Goal: Information Seeking & Learning: Learn about a topic

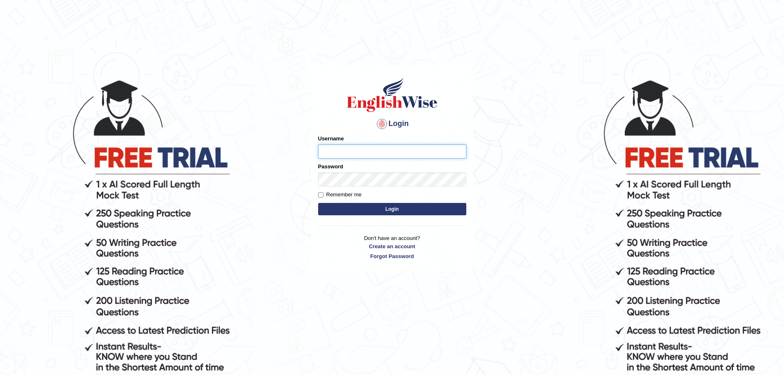
click at [356, 153] on input "Username" at bounding box center [392, 151] width 148 height 14
type input "mohand_parramatta"
click at [387, 212] on button "Login" at bounding box center [392, 209] width 148 height 12
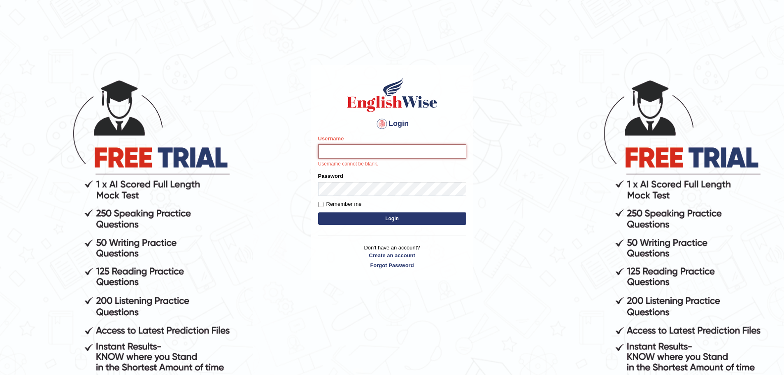
type input "mohand_parramatta"
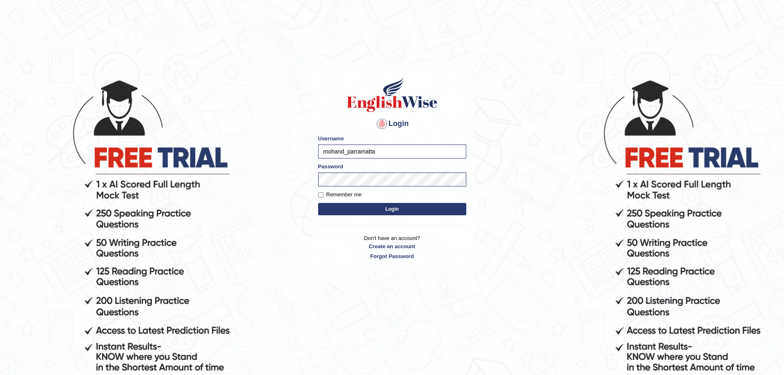
click at [404, 212] on button "Login" at bounding box center [392, 209] width 148 height 12
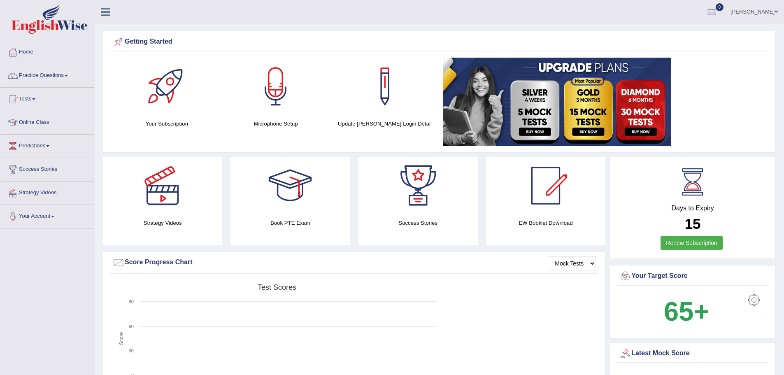
drag, startPoint x: 0, startPoint y: 0, endPoint x: 387, endPoint y: 212, distance: 441.3
click at [387, 212] on link at bounding box center [417, 186] width 119 height 58
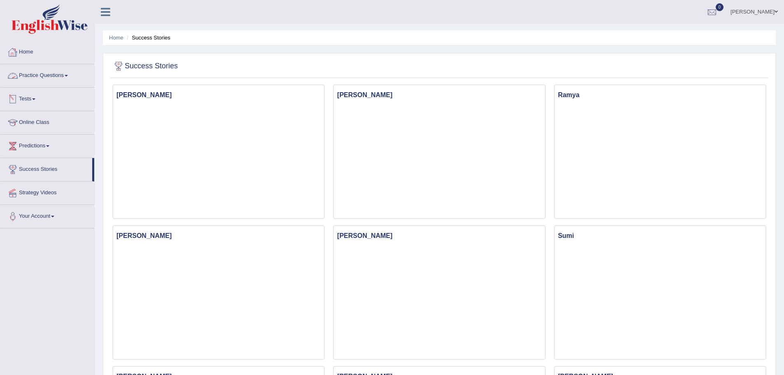
click at [47, 77] on link "Practice Questions" at bounding box center [47, 74] width 94 height 21
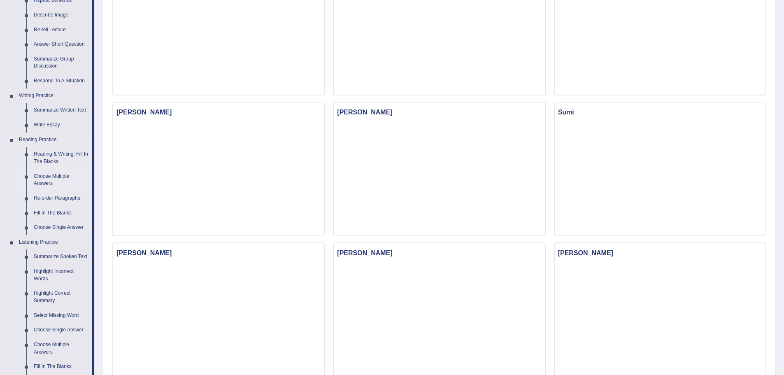
scroll to position [165, 0]
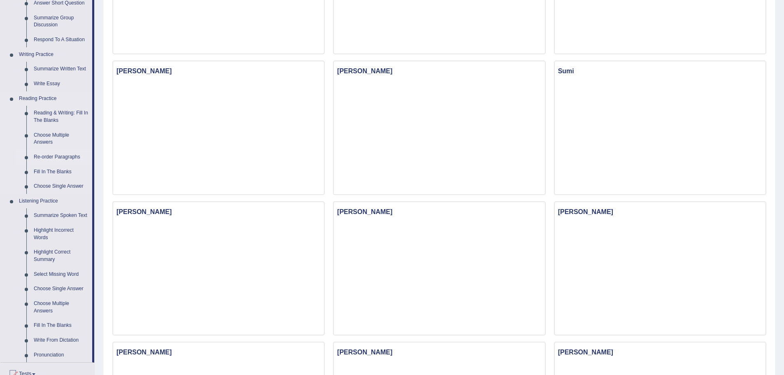
click at [73, 155] on link "Re-order Paragraphs" at bounding box center [61, 157] width 62 height 15
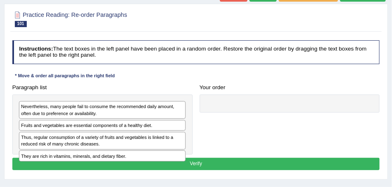
scroll to position [75, 0]
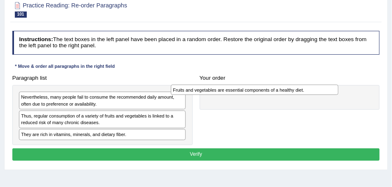
drag, startPoint x: 77, startPoint y: 114, endPoint x: 258, endPoint y: 91, distance: 182.5
click at [258, 91] on div "Fruits and vegetables are essential components of a healthy diet." at bounding box center [254, 90] width 167 height 11
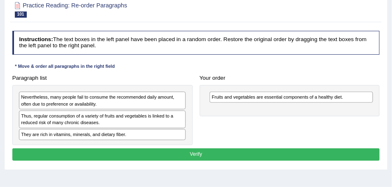
click at [125, 102] on div "Nevertheless, many people fail to consume the recommended daily amount, often d…" at bounding box center [102, 101] width 167 height 18
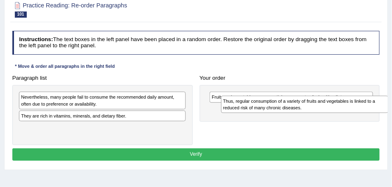
drag, startPoint x: 119, startPoint y: 116, endPoint x: 342, endPoint y: 111, distance: 223.5
click at [348, 105] on div "Thus, regular consumption of a variety of fruits and vegetables is linked to a …" at bounding box center [304, 104] width 167 height 17
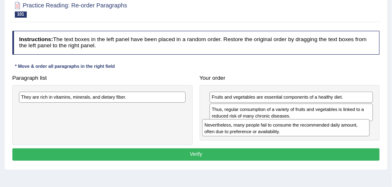
drag, startPoint x: 117, startPoint y: 95, endPoint x: 335, endPoint y: 132, distance: 220.8
click at [335, 132] on div "Nevertheless, many people fail to consume the recommended daily amount, often d…" at bounding box center [285, 127] width 167 height 17
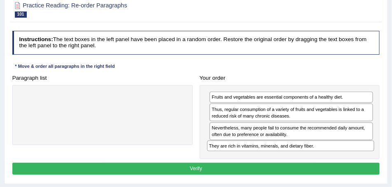
drag, startPoint x: 89, startPoint y: 99, endPoint x: 301, endPoint y: 160, distance: 220.9
click at [305, 158] on div "Instructions: The text boxes in the left panel have been placed in a random ord…" at bounding box center [195, 104] width 371 height 153
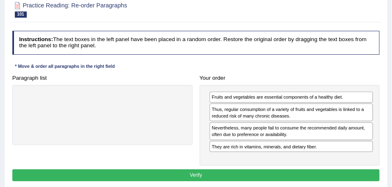
click at [247, 170] on button "Verify" at bounding box center [195, 176] width 367 height 12
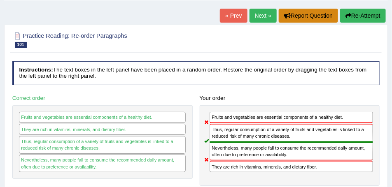
scroll to position [13, 0]
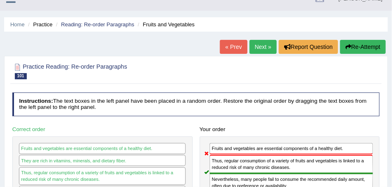
click at [273, 48] on link "Next »" at bounding box center [262, 47] width 27 height 14
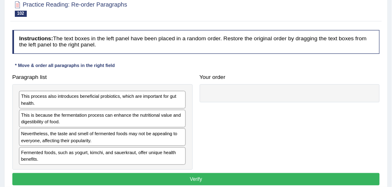
scroll to position [103, 0]
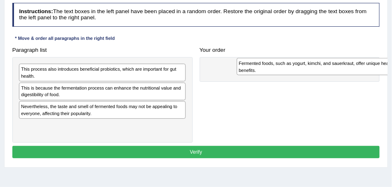
drag, startPoint x: 90, startPoint y: 126, endPoint x: 349, endPoint y: 66, distance: 266.2
click at [349, 66] on div "Fermented foods, such as yogurt, kimchi, and sauerkraut, offer unique health be…" at bounding box center [320, 66] width 167 height 17
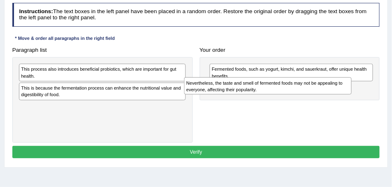
drag, startPoint x: 102, startPoint y: 109, endPoint x: 302, endPoint y: 93, distance: 200.3
click at [302, 93] on div "Nevertheless, the taste and smell of fermented foods may not be appealing to ev…" at bounding box center [267, 85] width 167 height 17
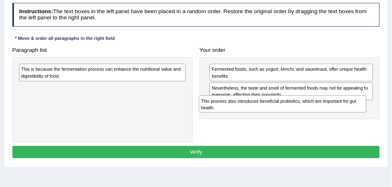
drag, startPoint x: 129, startPoint y: 72, endPoint x: 342, endPoint y: 114, distance: 217.5
click at [342, 114] on div "Paragraph list This process also introduces beneficial probiotics, which are im…" at bounding box center [196, 93] width 374 height 99
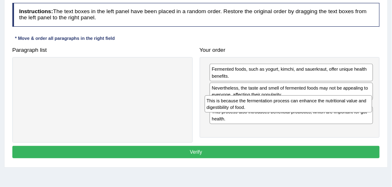
drag, startPoint x: 93, startPoint y: 70, endPoint x: 313, endPoint y: 111, distance: 223.9
click at [313, 111] on div "This is because the fermentation process can enhance the nutritional value and …" at bounding box center [288, 103] width 167 height 17
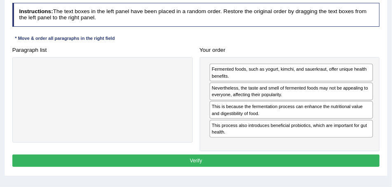
click at [204, 152] on div "Instructions: The text boxes in the left panel have been placed in a random ord…" at bounding box center [195, 86] width 371 height 173
click at [205, 158] on button "Verify" at bounding box center [195, 161] width 367 height 12
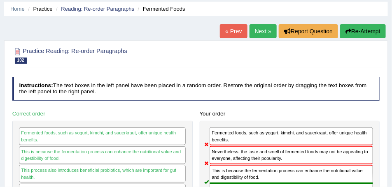
scroll to position [9, 0]
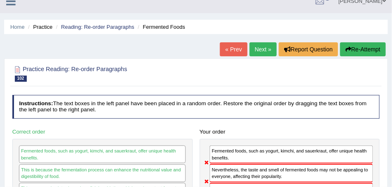
drag, startPoint x: 281, startPoint y: 52, endPoint x: 281, endPoint y: 14, distance: 37.5
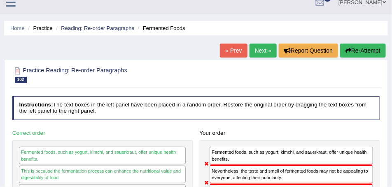
click at [262, 47] on link "Next »" at bounding box center [262, 51] width 27 height 14
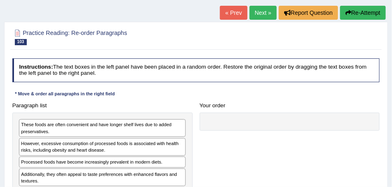
scroll to position [82, 0]
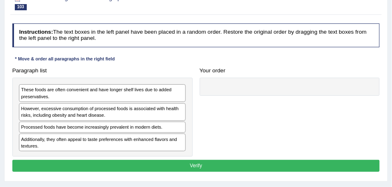
click at [280, 135] on div "Paragraph list These foods are often convenient and have longer shelf lives due…" at bounding box center [196, 111] width 374 height 92
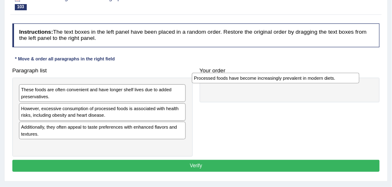
drag, startPoint x: 153, startPoint y: 126, endPoint x: 358, endPoint y: 80, distance: 210.9
click at [358, 80] on div "Processed foods have become increasingly prevalent in modern diets." at bounding box center [275, 78] width 167 height 11
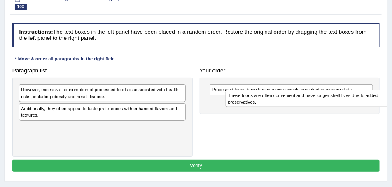
drag, startPoint x: 112, startPoint y: 91, endPoint x: 352, endPoint y: 101, distance: 240.6
click at [357, 101] on div "These foods are often convenient and have longer shelf lives due to added prese…" at bounding box center [309, 98] width 167 height 17
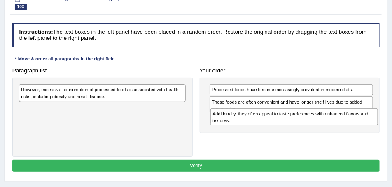
drag, startPoint x: 82, startPoint y: 112, endPoint x: 297, endPoint y: 129, distance: 215.5
click at [297, 129] on div "Paragraph list However, excessive consumption of processed foods is associated …" at bounding box center [196, 111] width 374 height 92
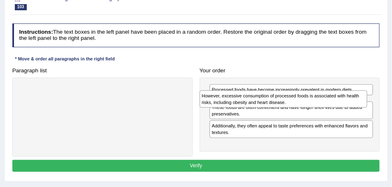
drag, startPoint x: 174, startPoint y: 95, endPoint x: 313, endPoint y: 107, distance: 139.2
click at [313, 107] on div "However, excessive consumption of processed foods is associated with health ris…" at bounding box center [283, 99] width 167 height 17
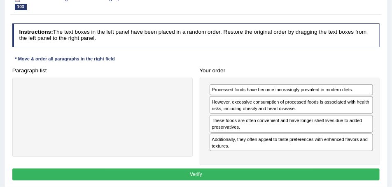
click at [232, 169] on button "Verify" at bounding box center [195, 175] width 367 height 12
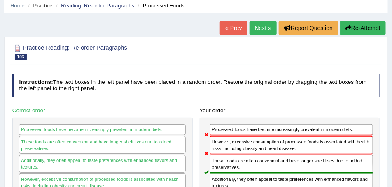
scroll to position [0, 0]
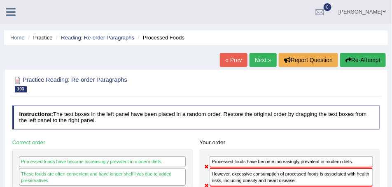
click at [260, 62] on link "Next »" at bounding box center [262, 60] width 27 height 14
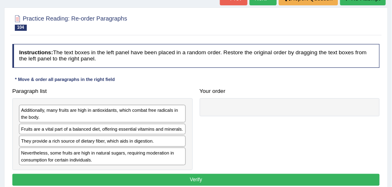
scroll to position [41, 0]
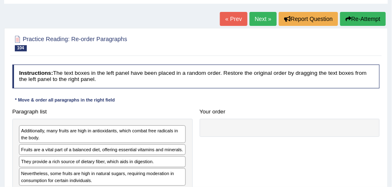
click at [257, 21] on link "Next »" at bounding box center [262, 19] width 27 height 14
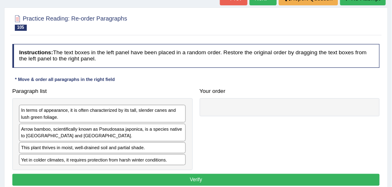
scroll to position [82, 0]
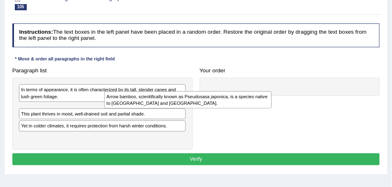
drag, startPoint x: 71, startPoint y: 110, endPoint x: 272, endPoint y: 87, distance: 202.1
click at [272, 91] on div "Arrow bamboo, scientifically known as Pseudosasa japonica, is a species native …" at bounding box center [187, 99] width 167 height 17
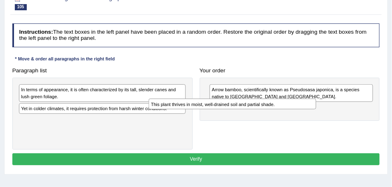
drag, startPoint x: 163, startPoint y: 109, endPoint x: 294, endPoint y: 109, distance: 131.3
click at [300, 110] on div "Paragraph list In terms of appearance, it is often characterized by its tall, s…" at bounding box center [196, 108] width 374 height 86
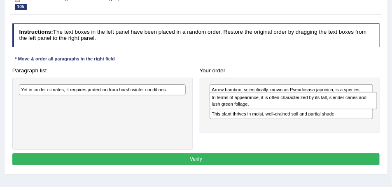
drag, startPoint x: 120, startPoint y: 92, endPoint x: 345, endPoint y: 107, distance: 225.2
click at [345, 107] on div "In terms of appearance, it is often characterized by its tall, slender canes an…" at bounding box center [292, 100] width 167 height 17
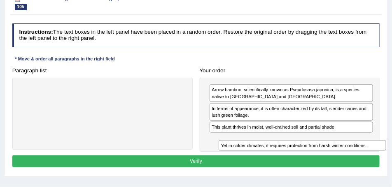
drag, startPoint x: 59, startPoint y: 90, endPoint x: 288, endPoint y: 152, distance: 236.7
click at [293, 158] on div "Instructions: The text boxes in the left panel have been placed in a random ord…" at bounding box center [195, 96] width 371 height 153
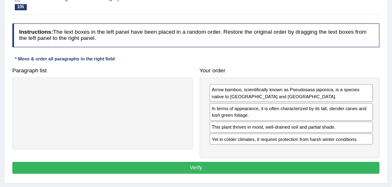
click at [238, 167] on button "Verify" at bounding box center [195, 168] width 367 height 12
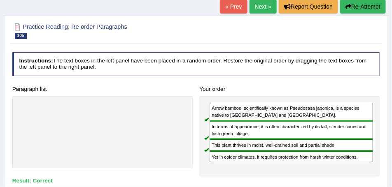
scroll to position [41, 0]
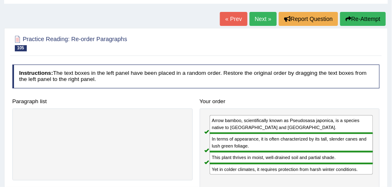
click at [262, 20] on link "Next »" at bounding box center [262, 19] width 27 height 14
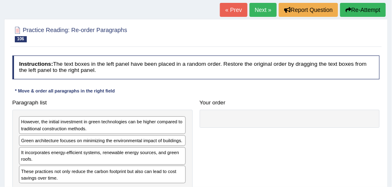
scroll to position [82, 0]
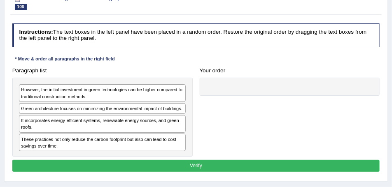
click at [146, 111] on div "Green architecture focuses on minimizing the environmental impact of buildings." at bounding box center [102, 108] width 167 height 11
click at [137, 134] on div "These practices not only reduce the carbon footprint but also can lead to cost …" at bounding box center [102, 143] width 167 height 18
click at [130, 140] on div "These practices not only reduce the carbon footprint but also can lead to cost …" at bounding box center [102, 143] width 167 height 18
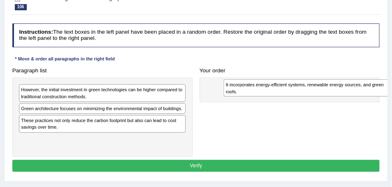
drag, startPoint x: 131, startPoint y: 123, endPoint x: 395, endPoint y: 83, distance: 266.4
click at [391, 85] on html "Toggle navigation Home Practice Questions Speaking Practice Read Aloud Repeat S…" at bounding box center [196, 11] width 392 height 187
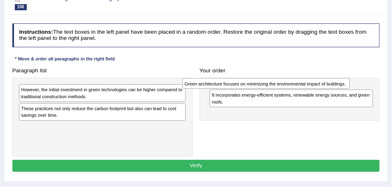
drag, startPoint x: 107, startPoint y: 109, endPoint x: 320, endPoint y: 80, distance: 215.5
click at [320, 80] on div "Green architecture focuses on minimizing the environmental impact of buildings." at bounding box center [265, 83] width 167 height 11
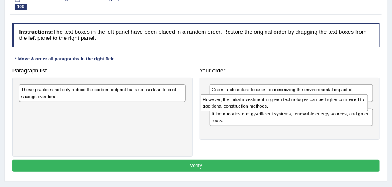
drag, startPoint x: 79, startPoint y: 91, endPoint x: 286, endPoint y: 107, distance: 208.1
click at [286, 107] on div "However, the initial investment in green technologies can be higher compared to…" at bounding box center [283, 102] width 167 height 17
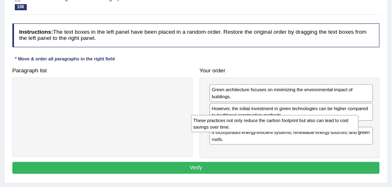
drag, startPoint x: 152, startPoint y: 97, endPoint x: 334, endPoint y: 133, distance: 185.1
click at [334, 133] on div "Paragraph list These practices not only reduce the carbon footprint but also ca…" at bounding box center [196, 112] width 374 height 94
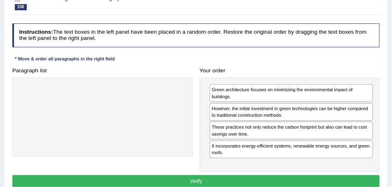
click at [212, 179] on button "Verify" at bounding box center [195, 181] width 367 height 12
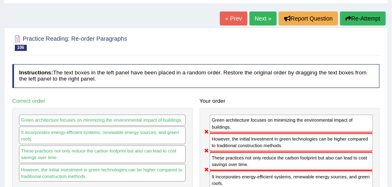
scroll to position [41, 0]
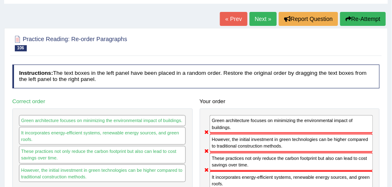
click at [363, 20] on button "Re-Attempt" at bounding box center [363, 19] width 46 height 14
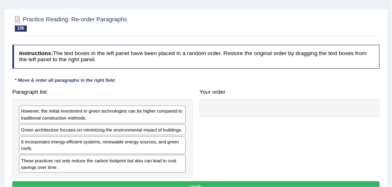
scroll to position [82, 0]
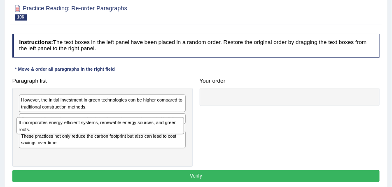
click at [117, 135] on div "However, the initial investment in green technologies can be higher compared to…" at bounding box center [102, 127] width 180 height 79
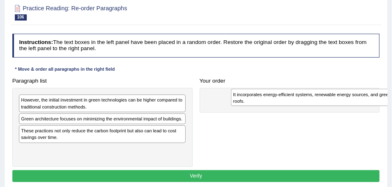
drag, startPoint x: 79, startPoint y: 135, endPoint x: 327, endPoint y: 101, distance: 250.4
click at [327, 101] on div "It incorporates energy-efficient systems, renewable energy sources, and green r…" at bounding box center [314, 97] width 167 height 17
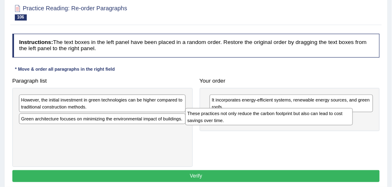
drag, startPoint x: 145, startPoint y: 134, endPoint x: 367, endPoint y: 124, distance: 222.0
click at [353, 124] on div "These practices not only reduce the carbon footprint but also can lead to cost …" at bounding box center [268, 116] width 167 height 17
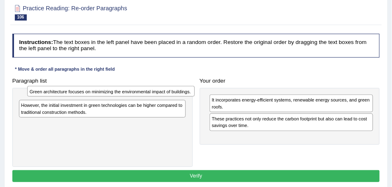
drag, startPoint x: 55, startPoint y: 119, endPoint x: 67, endPoint y: 95, distance: 27.4
click at [67, 95] on div "Green architecture focuses on minimizing the environmental impact of buildings." at bounding box center [110, 91] width 167 height 11
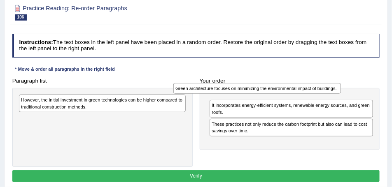
drag, startPoint x: 202, startPoint y: 89, endPoint x: 246, endPoint y: 88, distance: 44.0
click at [246, 88] on div "Green architecture focuses on minimizing the environmental impact of buildings." at bounding box center [256, 88] width 167 height 11
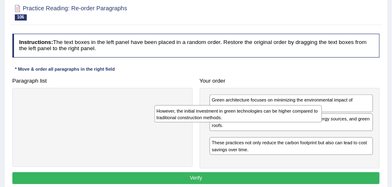
drag, startPoint x: 124, startPoint y: 100, endPoint x: 287, endPoint y: 117, distance: 163.4
click at [287, 117] on div "However, the initial investment in green technologies can be higher compared to…" at bounding box center [237, 113] width 167 height 17
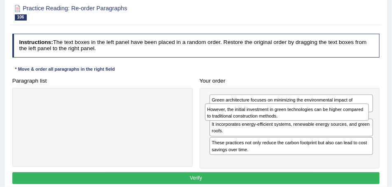
drag, startPoint x: 277, startPoint y: 137, endPoint x: 274, endPoint y: 115, distance: 22.4
click at [274, 115] on div "However, the initial investment in green technologies can be higher compared to…" at bounding box center [287, 112] width 164 height 17
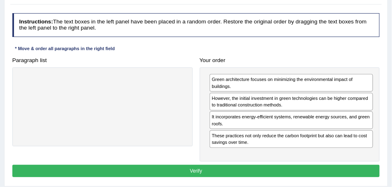
click at [222, 167] on button "Verify" at bounding box center [195, 171] width 367 height 12
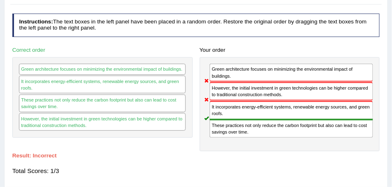
drag, startPoint x: 245, startPoint y: 67, endPoint x: 238, endPoint y: 95, distance: 28.3
click at [238, 95] on div "Green architecture focuses on minimizing the environmental impact of buildings.…" at bounding box center [290, 104] width 180 height 94
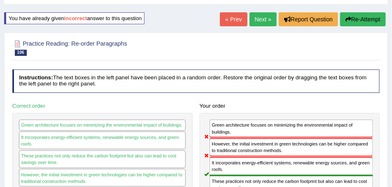
scroll to position [0, 0]
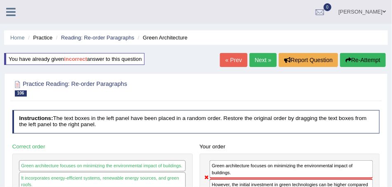
click at [342, 58] on button "Re-Attempt" at bounding box center [363, 60] width 46 height 14
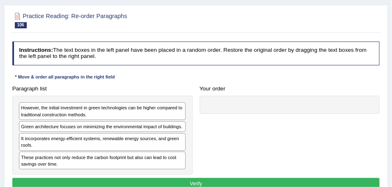
scroll to position [103, 0]
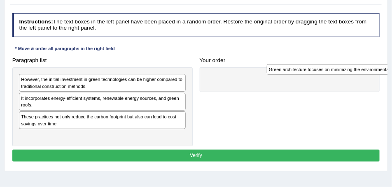
drag, startPoint x: 101, startPoint y: 96, endPoint x: 395, endPoint y: 70, distance: 294.6
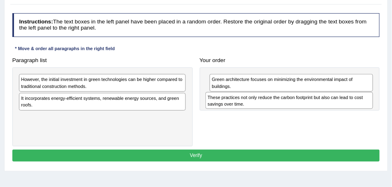
drag, startPoint x: 88, startPoint y: 121, endPoint x: 306, endPoint y: 108, distance: 218.5
click at [307, 109] on div "Paragraph list However, the initial investment in green technologies can be hig…" at bounding box center [196, 100] width 374 height 92
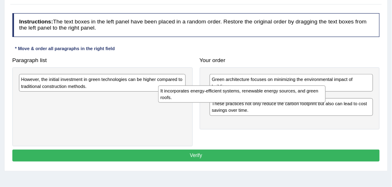
drag, startPoint x: 133, startPoint y: 103, endPoint x: 314, endPoint y: 103, distance: 181.5
click at [314, 103] on div "It incorporates energy-efficient systems, renewable energy sources, and green r…" at bounding box center [241, 94] width 167 height 17
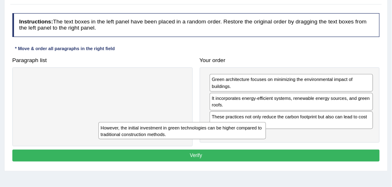
drag, startPoint x: 152, startPoint y: 81, endPoint x: 263, endPoint y: 148, distance: 129.7
click at [263, 148] on div "Instructions: The text boxes in the left panel have been placed in a random ord…" at bounding box center [195, 89] width 371 height 158
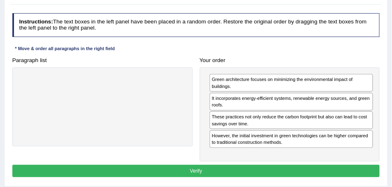
click at [230, 169] on button "Verify" at bounding box center [195, 171] width 367 height 12
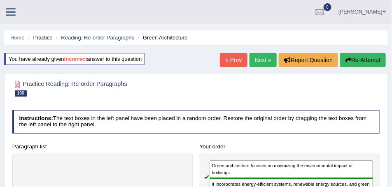
scroll to position [0, 0]
click at [274, 58] on div "« Prev Next » Report Question Re-Attempt" at bounding box center [304, 61] width 168 height 16
click at [264, 59] on link "Next »" at bounding box center [262, 60] width 27 height 14
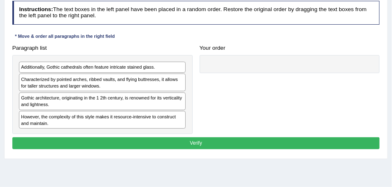
scroll to position [108, 0]
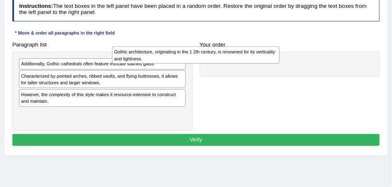
drag, startPoint x: 130, startPoint y: 94, endPoint x: 249, endPoint y: 54, distance: 124.7
click at [249, 54] on div "Gothic architecture, originating in the 1 2th century, is renowned for its vert…" at bounding box center [195, 55] width 167 height 17
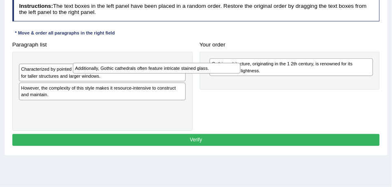
drag, startPoint x: 109, startPoint y: 63, endPoint x: 194, endPoint y: 78, distance: 86.2
click at [194, 74] on div "Additionally, Gothic cathedrals often feature intricate stained glass." at bounding box center [156, 68] width 167 height 11
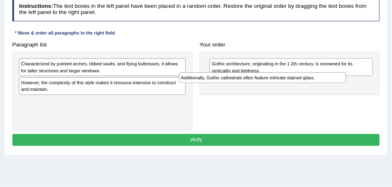
drag, startPoint x: 137, startPoint y: 63, endPoint x: 333, endPoint y: 84, distance: 196.6
click at [333, 84] on div "Paragraph list Additionally, Gothic cathedrals often feature intricate stained …" at bounding box center [196, 85] width 374 height 92
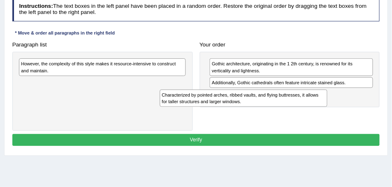
drag, startPoint x: 147, startPoint y: 63, endPoint x: 315, endPoint y: 103, distance: 172.7
click at [315, 103] on div "Characterized by pointed arches, ribbed vaults, and flying buttresses, it allow…" at bounding box center [243, 98] width 167 height 17
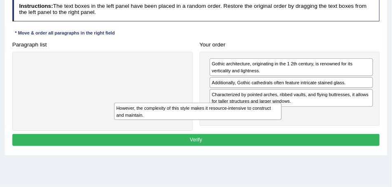
drag, startPoint x: 168, startPoint y: 69, endPoint x: 290, endPoint y: 128, distance: 135.5
click at [290, 128] on div "Paragraph list However, the complexity of this style makes it resource-intensiv…" at bounding box center [196, 85] width 374 height 92
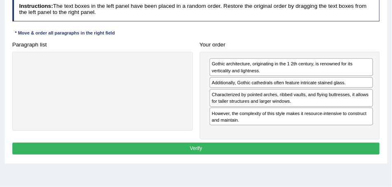
click at [248, 145] on button "Verify" at bounding box center [195, 149] width 367 height 12
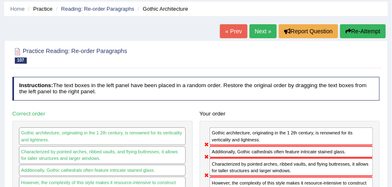
scroll to position [26, 0]
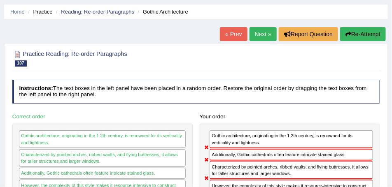
click at [373, 37] on button "Re-Attempt" at bounding box center [363, 34] width 46 height 14
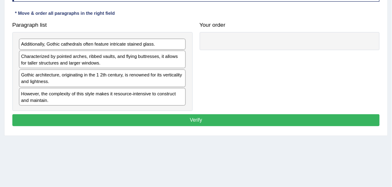
scroll to position [129, 0]
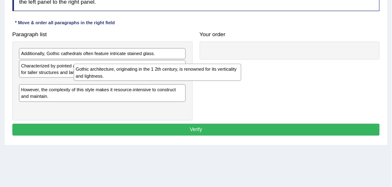
drag, startPoint x: 147, startPoint y: 84, endPoint x: 392, endPoint y: 50, distance: 247.5
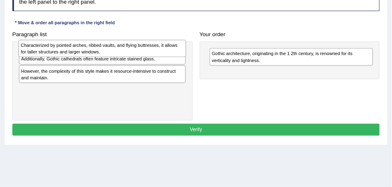
drag, startPoint x: 80, startPoint y: 63, endPoint x: 84, endPoint y: 45, distance: 18.9
click at [84, 45] on div "Characterized by pointed arches, ribbed vaults, and flying buttresses, it allow…" at bounding box center [102, 48] width 167 height 17
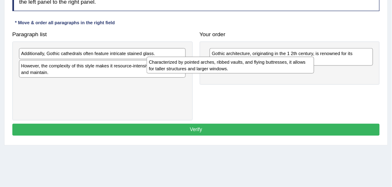
drag, startPoint x: 72, startPoint y: 56, endPoint x: 263, endPoint y: 72, distance: 191.2
click at [263, 72] on div "Characterized by pointed arches, ribbed vaults, and flying buttresses, it allow…" at bounding box center [230, 65] width 167 height 17
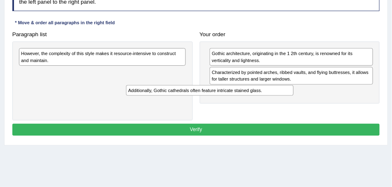
drag, startPoint x: 145, startPoint y: 56, endPoint x: 275, endPoint y: 97, distance: 136.4
click at [277, 100] on div "Paragraph list Additionally, Gothic cathedrals often feature intricate stained …" at bounding box center [196, 74] width 374 height 92
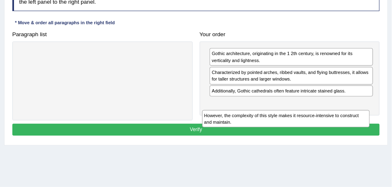
drag, startPoint x: 148, startPoint y: 67, endPoint x: 332, endPoint y: 130, distance: 194.3
click at [333, 132] on div "Instructions: The text boxes in the left panel have been placed in a random ord…" at bounding box center [195, 63] width 371 height 158
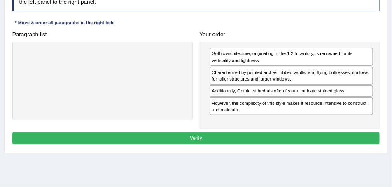
click at [256, 133] on button "Verify" at bounding box center [195, 139] width 367 height 12
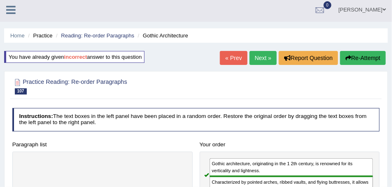
scroll to position [0, 0]
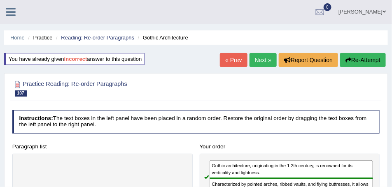
click at [253, 60] on link "Next »" at bounding box center [262, 60] width 27 height 14
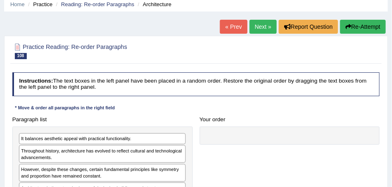
scroll to position [82, 0]
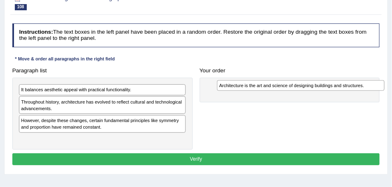
drag, startPoint x: 86, startPoint y: 138, endPoint x: 370, endPoint y: 61, distance: 293.7
click at [370, 80] on div "Architecture is the art and science of designing buildings and structures." at bounding box center [300, 85] width 167 height 11
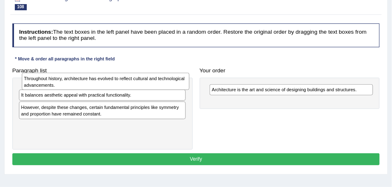
drag, startPoint x: 110, startPoint y: 105, endPoint x: 116, endPoint y: 83, distance: 22.1
click at [116, 83] on div "Throughout history, architecture has evolved to reflect cultural and technologi…" at bounding box center [105, 81] width 167 height 17
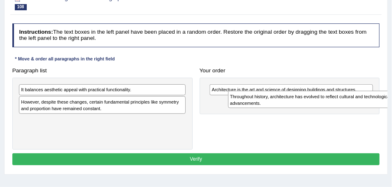
drag, startPoint x: 101, startPoint y: 95, endPoint x: 306, endPoint y: 106, distance: 204.8
click at [333, 99] on div "Throughout history, architecture has evolved to reflect cultural and technologi…" at bounding box center [311, 99] width 167 height 17
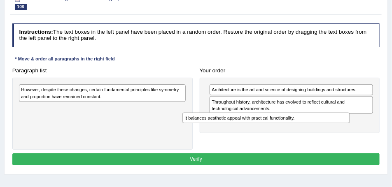
drag, startPoint x: 128, startPoint y: 94, endPoint x: 305, endPoint y: 129, distance: 180.0
click at [305, 129] on div "Paragraph list It balances aesthetic appeal with practical functionality. Howev…" at bounding box center [196, 108] width 374 height 86
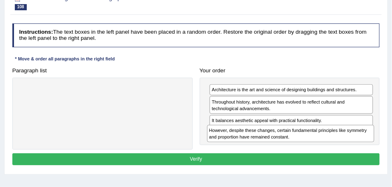
drag, startPoint x: 156, startPoint y: 104, endPoint x: 338, endPoint y: 147, distance: 187.4
click at [338, 147] on div "Paragraph list However, despite these changes, certain fundamental principles l…" at bounding box center [196, 108] width 374 height 86
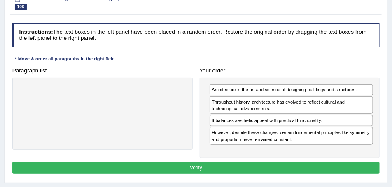
click at [245, 162] on button "Verify" at bounding box center [195, 168] width 367 height 12
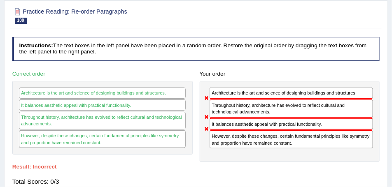
scroll to position [62, 0]
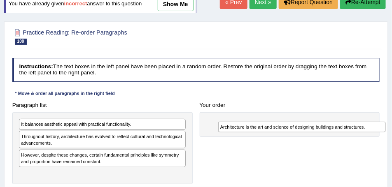
drag, startPoint x: 73, startPoint y: 173, endPoint x: 292, endPoint y: 117, distance: 226.3
click at [293, 122] on div "Architecture is the art and science of designing buildings and structures." at bounding box center [301, 127] width 167 height 11
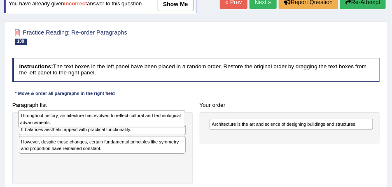
drag, startPoint x: 88, startPoint y: 141, endPoint x: 88, endPoint y: 121, distance: 19.8
click at [88, 122] on div "Throughout history, architecture has evolved to reflect cultural and technologi…" at bounding box center [101, 118] width 167 height 17
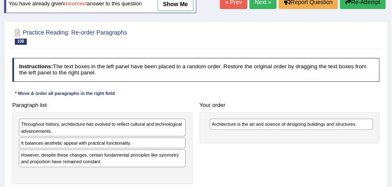
drag, startPoint x: 154, startPoint y: 157, endPoint x: 353, endPoint y: 130, distance: 201.5
click at [186, 150] on div "However, despite these changes, certain fundamental principles like symmetry an…" at bounding box center [102, 159] width 167 height 18
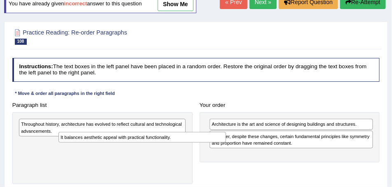
drag, startPoint x: 129, startPoint y: 140, endPoint x: 322, endPoint y: 139, distance: 193.4
click at [226, 139] on div "It balances aesthetic appeal with practical functionality." at bounding box center [141, 137] width 167 height 11
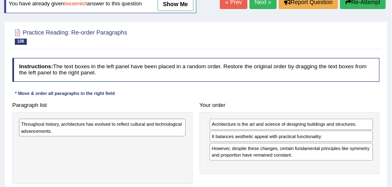
drag, startPoint x: 136, startPoint y: 126, endPoint x: 360, endPoint y: 139, distance: 223.8
click at [186, 135] on div "Throughout history, architecture has evolved to reflect cultural and technologi…" at bounding box center [102, 128] width 167 height 18
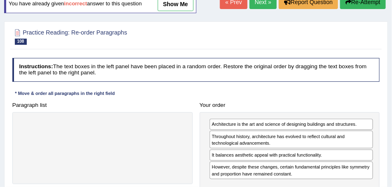
click at [262, 1] on link "Next »" at bounding box center [262, 2] width 27 height 14
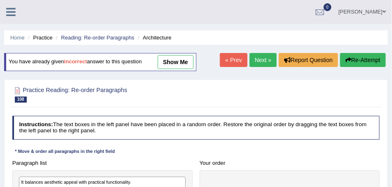
click at [169, 61] on link "show me" at bounding box center [176, 62] width 36 height 14
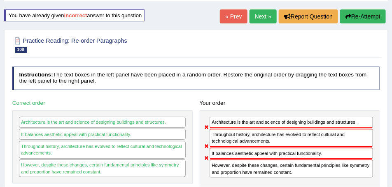
scroll to position [82, 0]
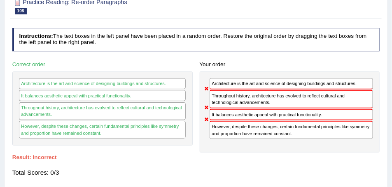
click at [40, 82] on div "Architecture is the art and science of designing buildings and structures." at bounding box center [102, 83] width 167 height 11
click at [170, 82] on div "Architecture is the art and science of designing buildings and structures." at bounding box center [102, 83] width 167 height 11
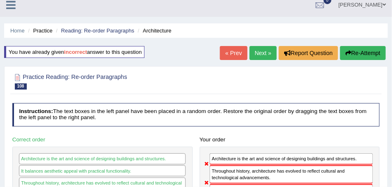
scroll to position [0, 0]
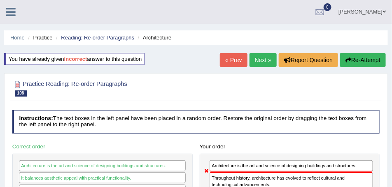
click at [254, 56] on link "Next »" at bounding box center [262, 60] width 27 height 14
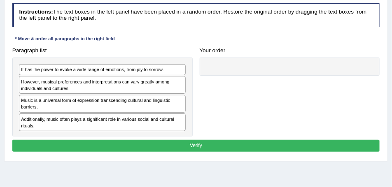
scroll to position [103, 0]
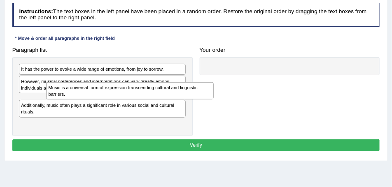
drag, startPoint x: 78, startPoint y: 102, endPoint x: 312, endPoint y: 67, distance: 236.3
click at [214, 82] on div "Music is a universal form of expression transcending cultural and linguistic ba…" at bounding box center [129, 90] width 167 height 17
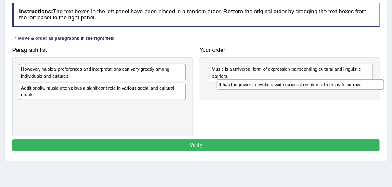
drag, startPoint x: 98, startPoint y: 68, endPoint x: 321, endPoint y: 84, distance: 224.0
click at [321, 84] on div "It has the power to evoke a wide range of emotions, from joy to sorrow." at bounding box center [299, 84] width 167 height 11
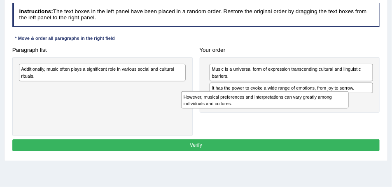
drag, startPoint x: 138, startPoint y: 70, endPoint x: 330, endPoint y: 107, distance: 196.0
click at [330, 107] on div "However, musical preferences and interpretations can vary greatly among individ…" at bounding box center [264, 99] width 167 height 17
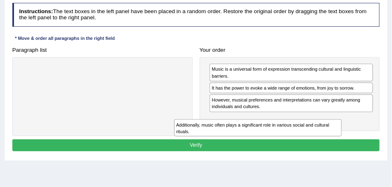
drag, startPoint x: 107, startPoint y: 65, endPoint x: 294, endPoint y: 130, distance: 198.5
click at [295, 130] on div "Additionally, music often plays a significant role in various social and cultur…" at bounding box center [257, 127] width 167 height 17
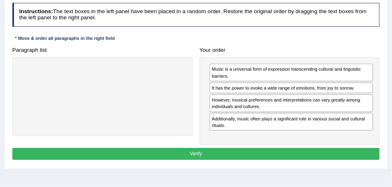
click at [257, 148] on button "Verify" at bounding box center [195, 154] width 367 height 12
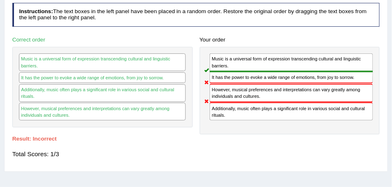
drag, startPoint x: 240, startPoint y: 61, endPoint x: 240, endPoint y: 80, distance: 18.9
click at [240, 80] on div "Music is a universal form of expression transcending cultural and linguistic ba…" at bounding box center [290, 91] width 180 height 88
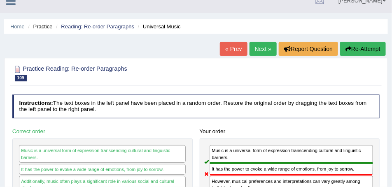
scroll to position [21, 0]
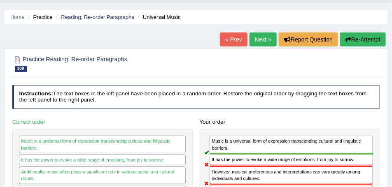
click at [253, 35] on link "Next »" at bounding box center [262, 40] width 27 height 14
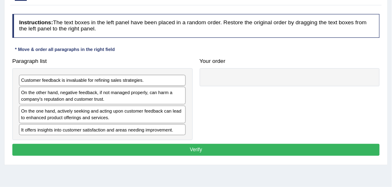
scroll to position [103, 0]
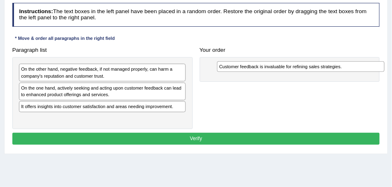
drag, startPoint x: 102, startPoint y: 71, endPoint x: 293, endPoint y: 69, distance: 191.4
click at [294, 70] on div "Customer feedback is invaluable for refining sales strategies." at bounding box center [300, 66] width 167 height 11
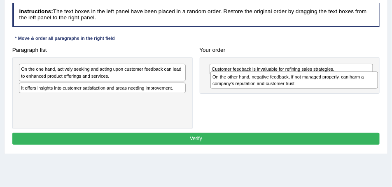
drag, startPoint x: 61, startPoint y: 72, endPoint x: 284, endPoint y: 84, distance: 223.0
click at [287, 84] on div "On the other hand, negative feedback, if not managed properly, can harm a compa…" at bounding box center [293, 80] width 167 height 17
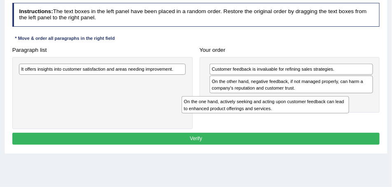
drag, startPoint x: 112, startPoint y: 80, endPoint x: 307, endPoint y: 123, distance: 200.0
click at [307, 123] on div "Paragraph list On the one hand, actively seeking and acting upon customer feedb…" at bounding box center [196, 87] width 374 height 86
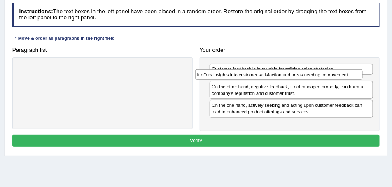
drag, startPoint x: 141, startPoint y: 70, endPoint x: 350, endPoint y: 80, distance: 209.3
click at [350, 80] on div "Paragraph list It offers insights into customer satisfaction and areas needing …" at bounding box center [196, 87] width 374 height 87
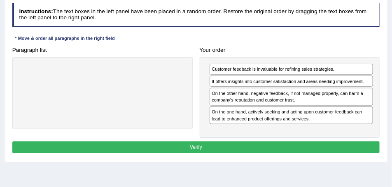
click at [249, 144] on button "Verify" at bounding box center [195, 148] width 367 height 12
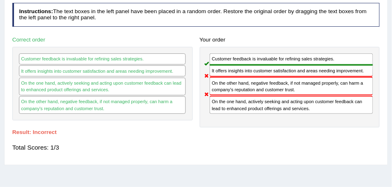
drag, startPoint x: 237, startPoint y: 64, endPoint x: 234, endPoint y: 76, distance: 12.5
click at [234, 76] on div "Customer feedback is invaluable for refining sales strategies. It offers insigh…" at bounding box center [290, 87] width 180 height 81
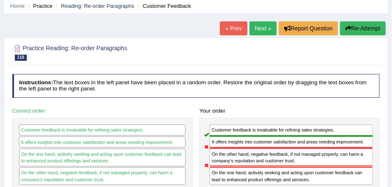
scroll to position [0, 0]
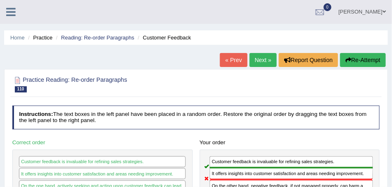
click at [260, 56] on link "Next »" at bounding box center [262, 60] width 27 height 14
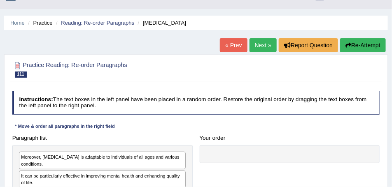
scroll to position [82, 0]
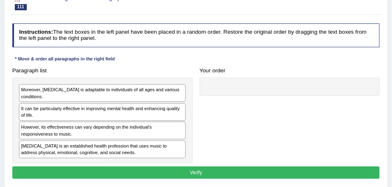
click at [137, 99] on div "Moreover, [MEDICAL_DATA] is adaptable to individuals of all ages and various co…" at bounding box center [102, 93] width 167 height 18
click at [137, 114] on div "It can be particularly effective in improving mental health and enhancing quali…" at bounding box center [102, 112] width 167 height 18
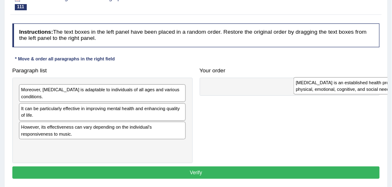
drag, startPoint x: 70, startPoint y: 151, endPoint x: 395, endPoint y: 91, distance: 330.5
click at [391, 91] on html "Toggle navigation Home Practice Questions Speaking Practice Read Aloud Repeat S…" at bounding box center [196, 11] width 392 height 187
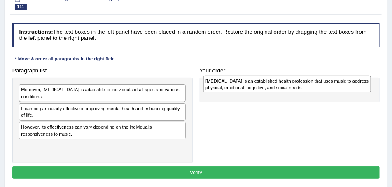
drag, startPoint x: 220, startPoint y: 108, endPoint x: 274, endPoint y: 88, distance: 57.3
click at [274, 88] on div "[MEDICAL_DATA] is an established health profession that uses music to address p…" at bounding box center [286, 84] width 167 height 17
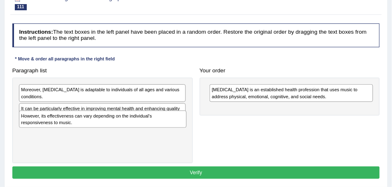
click at [94, 131] on div "Moreover, [MEDICAL_DATA] is adaptable to individuals of all ages and various co…" at bounding box center [102, 121] width 180 height 86
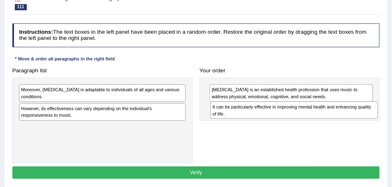
drag, startPoint x: 96, startPoint y: 112, endPoint x: 364, endPoint y: 115, distance: 267.9
click at [365, 116] on div "It can be particularly effective in improving mental health and enhancing quali…" at bounding box center [293, 110] width 167 height 17
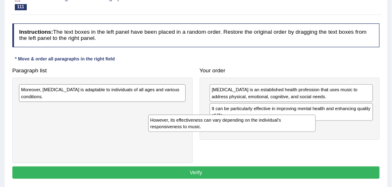
drag, startPoint x: 267, startPoint y: 126, endPoint x: 314, endPoint y: 132, distance: 48.1
click at [314, 132] on div "Paragraph list Moreover, music therapy is adaptable to individuals of all ages …" at bounding box center [196, 114] width 374 height 99
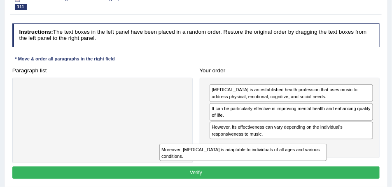
drag, startPoint x: 133, startPoint y: 95, endPoint x: 296, endPoint y: 165, distance: 177.0
click at [293, 168] on div "Instructions: The text boxes in the left panel have been placed in a random ord…" at bounding box center [195, 102] width 371 height 164
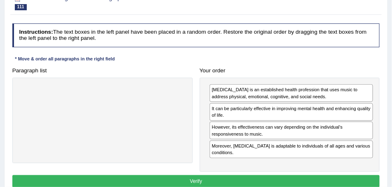
click at [237, 184] on button "Verify" at bounding box center [195, 181] width 367 height 12
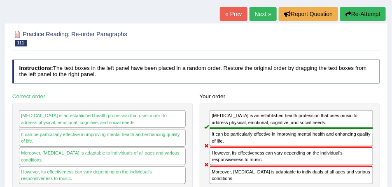
scroll to position [0, 0]
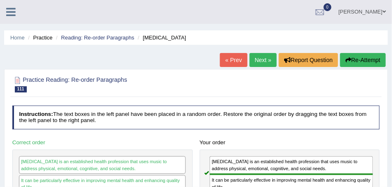
click at [356, 62] on button "Re-Attempt" at bounding box center [363, 60] width 46 height 14
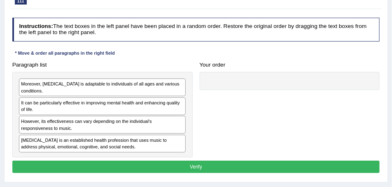
scroll to position [103, 0]
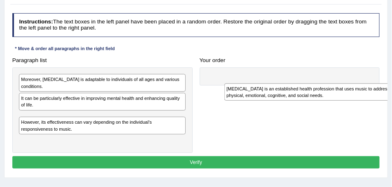
drag, startPoint x: 205, startPoint y: 119, endPoint x: 302, endPoint y: 92, distance: 101.0
click at [302, 93] on div "[MEDICAL_DATA] is an established health profession that uses music to address p…" at bounding box center [307, 92] width 167 height 17
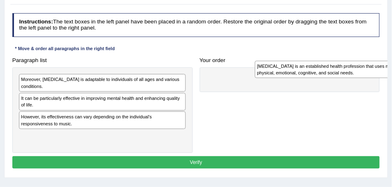
drag, startPoint x: 276, startPoint y: 85, endPoint x: 355, endPoint y: 71, distance: 80.3
click at [354, 71] on div "[MEDICAL_DATA] is an established health profession that uses music to address p…" at bounding box center [338, 69] width 167 height 17
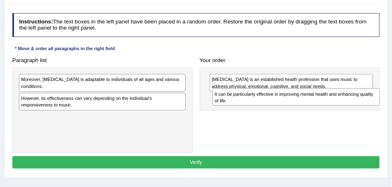
drag, startPoint x: 103, startPoint y: 99, endPoint x: 330, endPoint y: 102, distance: 226.8
click at [330, 102] on div "It can be particularly effective in improving mental health and enhancing quali…" at bounding box center [295, 96] width 167 height 17
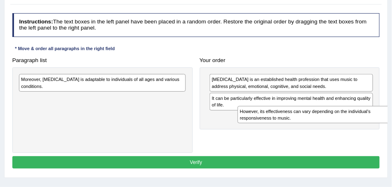
drag, startPoint x: 204, startPoint y: 103, endPoint x: 304, endPoint y: 119, distance: 101.3
click at [304, 119] on div "However, its effectiveness can vary depending on the individual's responsivenes…" at bounding box center [320, 114] width 167 height 17
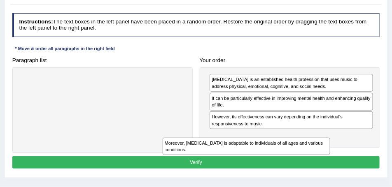
drag, startPoint x: 156, startPoint y: 87, endPoint x: 321, endPoint y: 163, distance: 181.8
click at [327, 164] on div "Instructions: The text boxes in the left panel have been placed in a random ord…" at bounding box center [195, 92] width 371 height 164
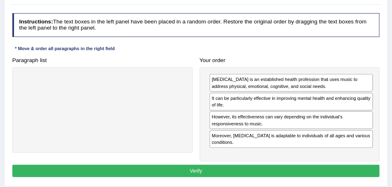
click at [250, 161] on div "Instructions: The text boxes in the left panel have been placed in a random ord…" at bounding box center [195, 96] width 371 height 173
click at [251, 167] on button "Verify" at bounding box center [195, 171] width 367 height 12
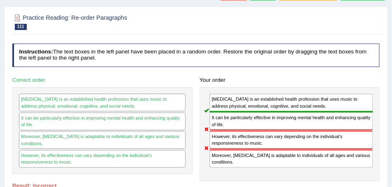
scroll to position [35, 0]
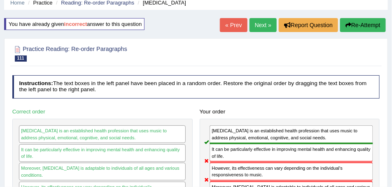
click at [354, 26] on button "Re-Attempt" at bounding box center [363, 25] width 46 height 14
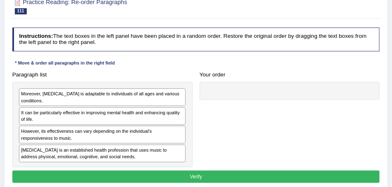
scroll to position [97, 0]
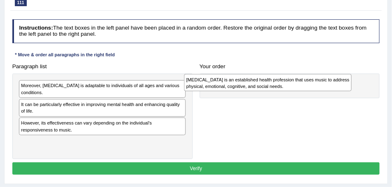
drag, startPoint x: 187, startPoint y: 140, endPoint x: 304, endPoint y: 86, distance: 129.1
click at [304, 86] on div "[MEDICAL_DATA] is an established health profession that uses music to address p…" at bounding box center [267, 82] width 167 height 17
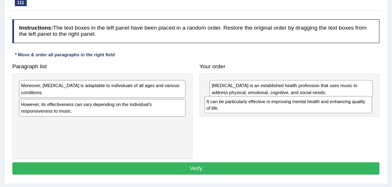
drag, startPoint x: 99, startPoint y: 105, endPoint x: 319, endPoint y: 109, distance: 220.2
click at [319, 109] on div "It can be particularly effective in improving mental health and enhancing quali…" at bounding box center [288, 104] width 167 height 17
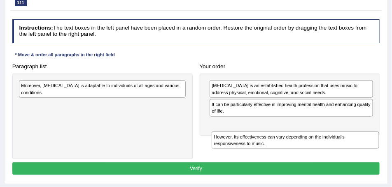
drag, startPoint x: 114, startPoint y: 110, endPoint x: 341, endPoint y: 156, distance: 231.7
click at [341, 156] on div "Paragraph list Moreover, music therapy is adaptable to individuals of all ages …" at bounding box center [196, 109] width 374 height 99
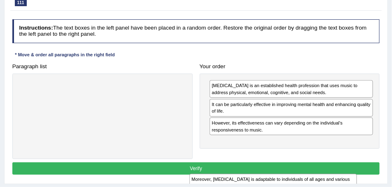
drag, startPoint x: 153, startPoint y: 83, endPoint x: 356, endPoint y: 197, distance: 232.7
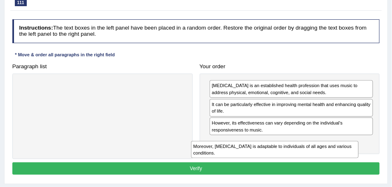
drag, startPoint x: 174, startPoint y: 93, endPoint x: 379, endPoint y: 168, distance: 217.9
click at [379, 168] on div "Instructions: The text boxes in the left panel have been placed in a random ord…" at bounding box center [195, 98] width 371 height 164
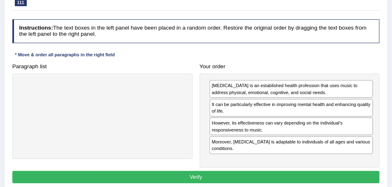
click at [293, 175] on button "Verify" at bounding box center [195, 177] width 367 height 12
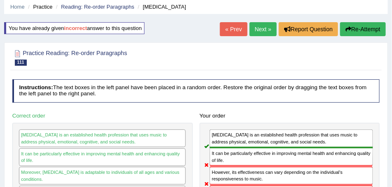
scroll to position [29, 0]
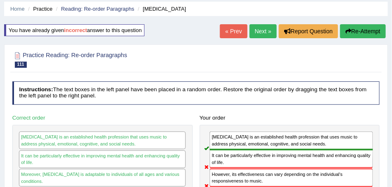
click at [358, 29] on button "Re-Attempt" at bounding box center [363, 31] width 46 height 14
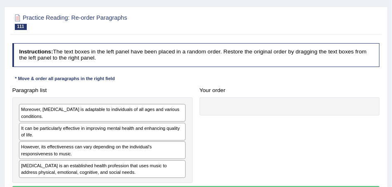
scroll to position [91, 0]
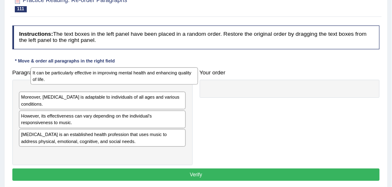
drag, startPoint x: 57, startPoint y: 114, endPoint x: 75, endPoint y: 71, distance: 47.0
click at [74, 74] on div "It can be particularly effective in improving mental health and enhancing quali…" at bounding box center [113, 75] width 167 height 17
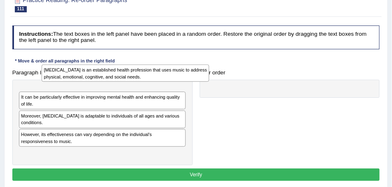
drag, startPoint x: 51, startPoint y: 149, endPoint x: 79, endPoint y: 74, distance: 80.6
click at [80, 72] on div "[MEDICAL_DATA] is an established health profession that uses music to address p…" at bounding box center [125, 73] width 167 height 17
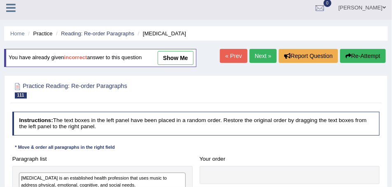
scroll to position [0, 0]
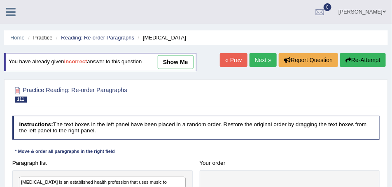
click at [256, 57] on link "Next »" at bounding box center [262, 60] width 27 height 14
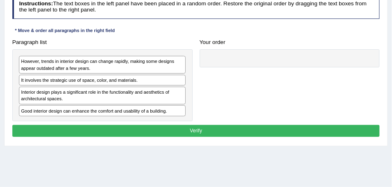
scroll to position [144, 0]
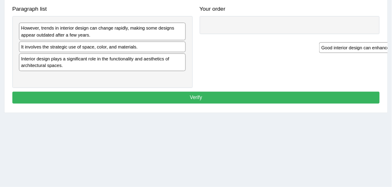
drag, startPoint x: 29, startPoint y: 75, endPoint x: 395, endPoint y: 46, distance: 367.0
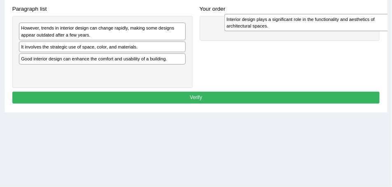
drag, startPoint x: 42, startPoint y: 62, endPoint x: 285, endPoint y: 26, distance: 246.4
click at [285, 26] on div "Interior design plays a significant role in the functionality and aesthetics of…" at bounding box center [307, 22] width 167 height 17
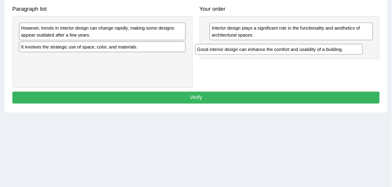
drag, startPoint x: 114, startPoint y: 62, endPoint x: 321, endPoint y: 60, distance: 207.4
click at [321, 60] on div "Paragraph list However, trends in interior design can change rapidly, making so…" at bounding box center [196, 46] width 374 height 86
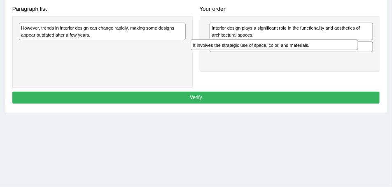
drag, startPoint x: 110, startPoint y: 47, endPoint x: 323, endPoint y: 52, distance: 212.8
click at [323, 52] on div "Paragraph list However, trends in interior design can change rapidly, making so…" at bounding box center [196, 46] width 374 height 86
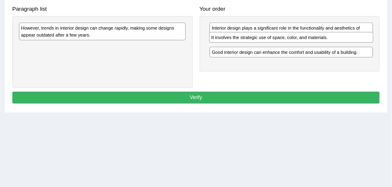
drag, startPoint x: 252, startPoint y: 60, endPoint x: 253, endPoint y: 50, distance: 10.3
click at [254, 46] on div "Interior design plays a significant role in the functionality and aesthetics of…" at bounding box center [290, 44] width 180 height 56
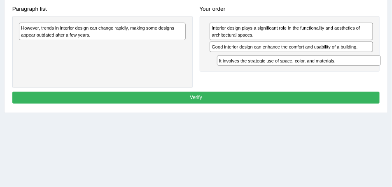
drag, startPoint x: 274, startPoint y: 45, endPoint x: 286, endPoint y: 69, distance: 26.3
click at [286, 69] on div "Interior design plays a significant role in the functionality and aesthetics of…" at bounding box center [290, 44] width 180 height 56
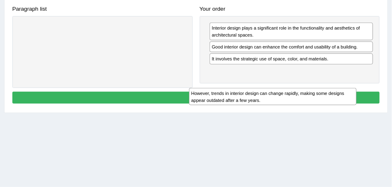
drag, startPoint x: 247, startPoint y: 78, endPoint x: 338, endPoint y: 109, distance: 96.2
click at [337, 110] on div "Practice Reading: Re-order Paragraphs 112 Interior Design Instructions: The tex…" at bounding box center [196, 19] width 384 height 188
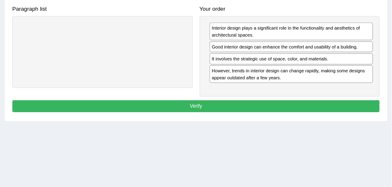
click at [197, 102] on button "Verify" at bounding box center [195, 106] width 367 height 12
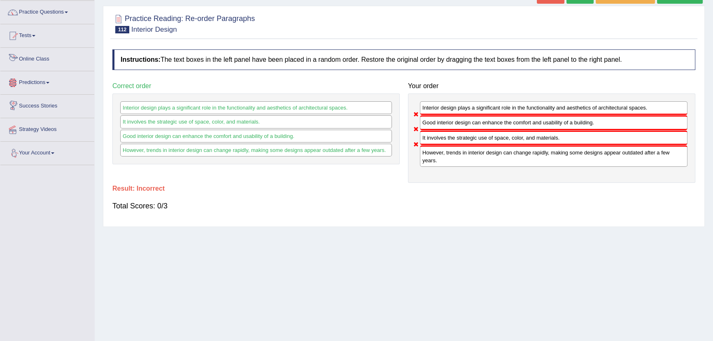
scroll to position [0, 0]
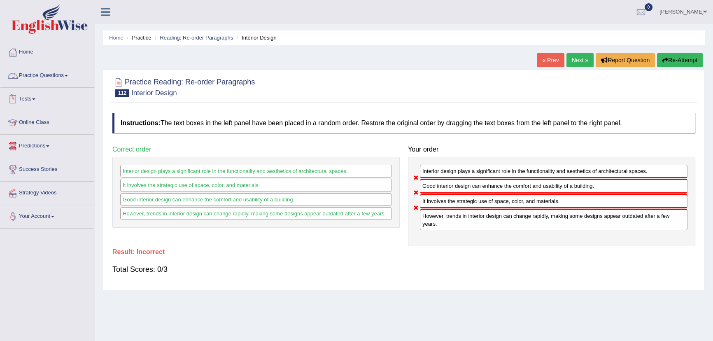
click at [45, 71] on link "Practice Questions" at bounding box center [47, 74] width 94 height 21
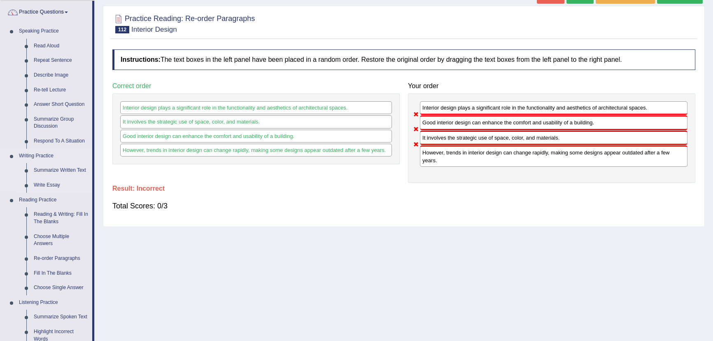
scroll to position [74, 0]
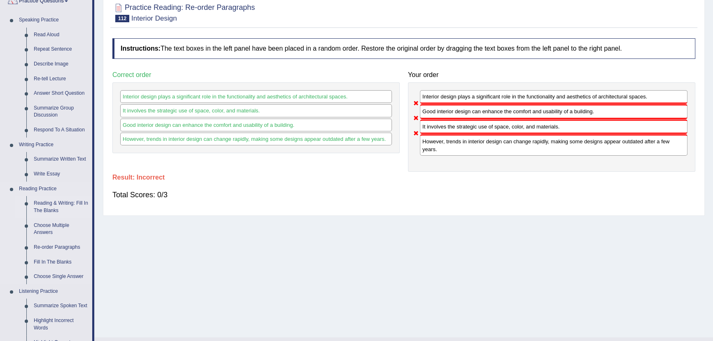
click at [55, 187] on link "Reading & Writing: Fill In The Blanks" at bounding box center [61, 207] width 62 height 22
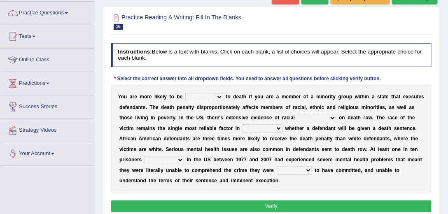
scroll to position [70, 0]
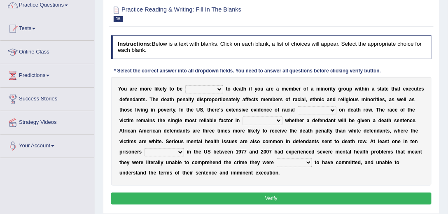
click at [193, 88] on select "penalized blamed complained sentenced" at bounding box center [204, 89] width 38 height 8
click at [185, 85] on select "penalized blamed complained sentenced" at bounding box center [204, 89] width 38 height 8
click at [216, 87] on select "penalized blamed complained sentenced" at bounding box center [204, 89] width 38 height 8
click at [154, 102] on div "Y o u a r e m o r e l i k e l y t o b e penalized blamed complained sentenced t…" at bounding box center [271, 131] width 321 height 109
click at [214, 89] on select "penalized blamed complained sentenced" at bounding box center [204, 89] width 38 height 8
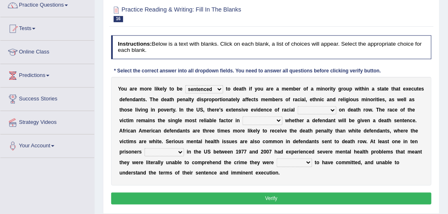
select select "penalized"
click at [185, 85] on select "penalized blamed complained sentenced" at bounding box center [204, 89] width 38 height 8
click at [315, 105] on div "Y o u a r e m o r e l i k e l y t o b e penalized blamed complained sentenced t…" at bounding box center [271, 131] width 321 height 109
click at [319, 110] on select "bias equality appearance background" at bounding box center [317, 110] width 39 height 8
click at [262, 115] on div "Y o u a r e m o r e l i k e l y t o b e penalized blamed complained sentenced t…" at bounding box center [271, 131] width 321 height 109
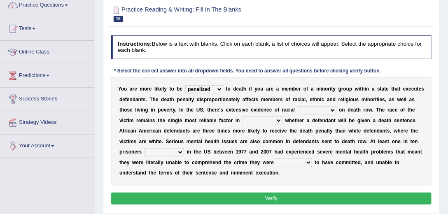
click at [262, 119] on select "determining adjoining undermining examining" at bounding box center [262, 120] width 40 height 8
drag, startPoint x: 316, startPoint y: 107, endPoint x: 281, endPoint y: 132, distance: 43.2
click at [316, 107] on select "bias equality appearance background" at bounding box center [317, 110] width 39 height 8
select select "appearance"
click at [298, 106] on select "bias equality appearance background" at bounding box center [317, 110] width 39 height 8
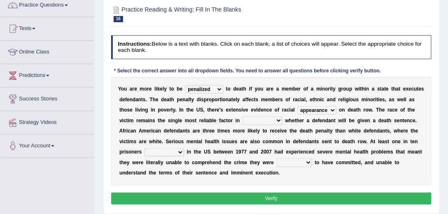
click at [248, 119] on select "determining adjoining undermining examining" at bounding box center [262, 120] width 40 height 8
select select "determining"
click at [242, 116] on select "determining adjoining undermining examining" at bounding box center [262, 120] width 40 height 8
click at [202, 86] on select "penalized blamed complained sentenced" at bounding box center [204, 89] width 38 height 8
select select "sentenced"
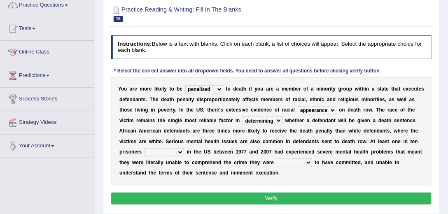
click at [185, 85] on select "penalized blamed complained sentenced" at bounding box center [204, 89] width 38 height 8
click at [164, 150] on select "electrocuted persecuted executed captured" at bounding box center [164, 152] width 40 height 8
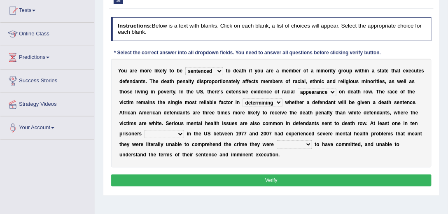
scroll to position [94, 0]
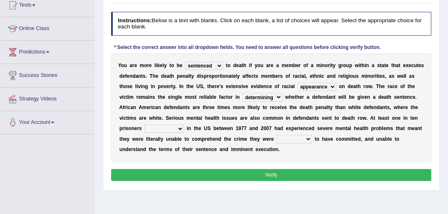
click at [168, 125] on select "electrocuted persecuted executed captured" at bounding box center [164, 129] width 40 height 8
select select "executed"
click at [144, 125] on select "electrocuted persecuted executed captured" at bounding box center [164, 129] width 40 height 8
click at [292, 138] on select "alleged acclaimed persuaded claimed" at bounding box center [294, 139] width 35 height 8
select select "persuaded"
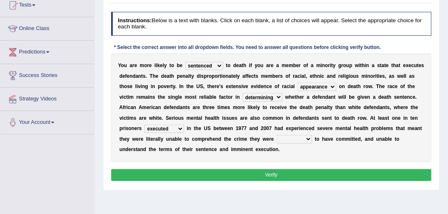
click at [277, 135] on select "alleged acclaimed persuaded claimed" at bounding box center [294, 139] width 35 height 8
click at [284, 174] on button "Verify" at bounding box center [271, 175] width 321 height 12
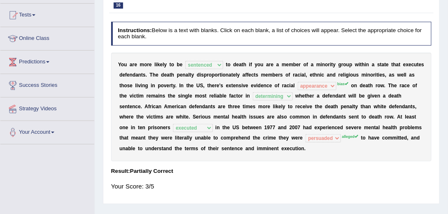
scroll to position [23, 0]
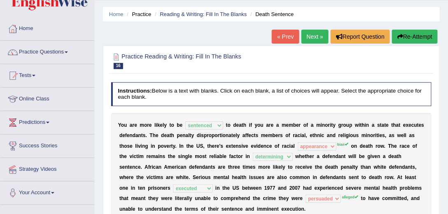
click at [316, 35] on link "Next »" at bounding box center [314, 37] width 27 height 14
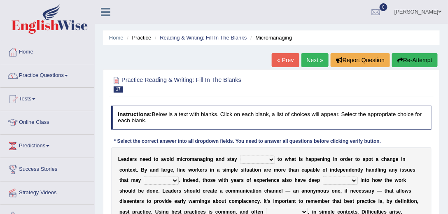
click at [256, 159] on select "complied connected precise concise" at bounding box center [257, 160] width 35 height 8
click at [220, 171] on b at bounding box center [221, 170] width 3 height 6
click at [229, 168] on b "m" at bounding box center [228, 170] width 5 height 6
click at [164, 181] on select "apprise rise encounter arise" at bounding box center [161, 181] width 35 height 8
select select "encounter"
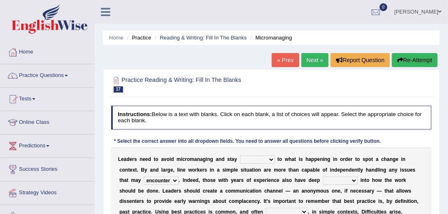
click at [144, 177] on select "apprise rise encounter arise" at bounding box center [161, 181] width 35 height 8
click at [267, 160] on select "complied connected precise concise" at bounding box center [257, 160] width 35 height 8
click at [240, 156] on select "complied connected precise concise" at bounding box center [257, 160] width 35 height 8
click at [272, 160] on select "complied connected precise concise" at bounding box center [257, 160] width 35 height 8
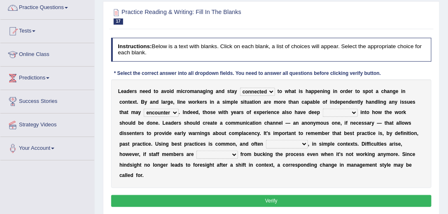
scroll to position [70, 0]
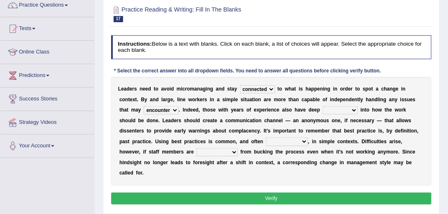
click at [267, 88] on select "complied connected precise concise" at bounding box center [257, 89] width 35 height 8
click at [240, 85] on select "complied connected precise concise" at bounding box center [257, 89] width 35 height 8
click at [268, 85] on select "complied connected precise concise" at bounding box center [257, 89] width 35 height 8
select select "connected"
click at [240, 85] on select "complied connected precise concise" at bounding box center [257, 89] width 35 height 8
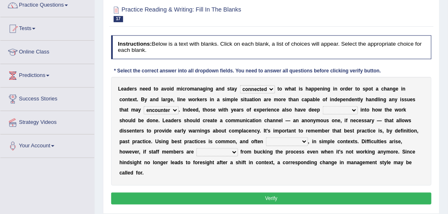
click at [341, 109] on select "incursion insight indignity indication" at bounding box center [340, 110] width 35 height 8
select select "insight"
click at [323, 106] on select "incursion insight indignity indication" at bounding box center [340, 110] width 35 height 8
click at [276, 142] on select "inappropriate apprehensive appropriate forbidden" at bounding box center [287, 141] width 42 height 8
select select "inappropriate"
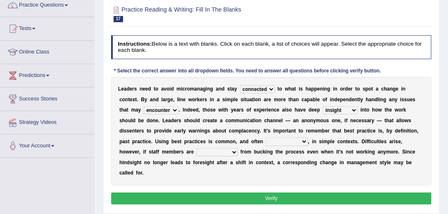
click at [266, 137] on select "inappropriate apprehensive appropriate forbidden" at bounding box center [287, 141] width 42 height 8
click at [196, 150] on select "disarranged disinclined discouraged disintegrated" at bounding box center [216, 152] width 41 height 8
select select "discouraged"
click at [196, 148] on select "disarranged disinclined discouraged disintegrated" at bounding box center [216, 152] width 41 height 8
click at [203, 151] on select "disarranged disinclined discouraged disintegrated" at bounding box center [216, 152] width 41 height 8
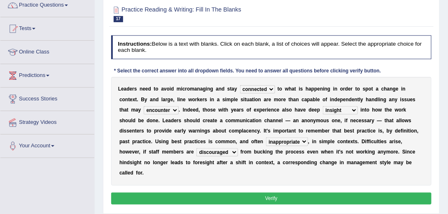
click at [217, 193] on button "Verify" at bounding box center [271, 199] width 321 height 12
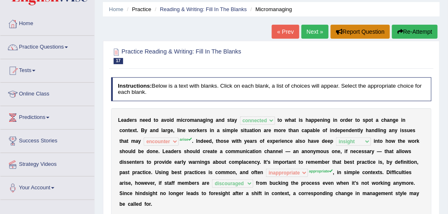
scroll to position [0, 0]
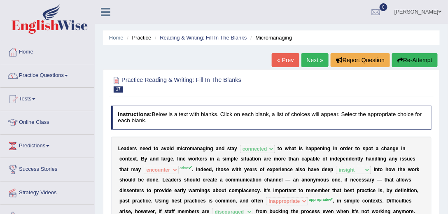
click at [307, 60] on link "Next »" at bounding box center [314, 60] width 27 height 14
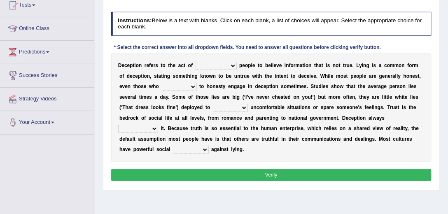
click at [208, 65] on select "discouraging forbidding detecting encouraging" at bounding box center [215, 66] width 41 height 8
select select "encouraging"
click at [195, 62] on select "discouraging forbidding detecting encouraging" at bounding box center [215, 66] width 41 height 8
click at [175, 84] on select "describe prescribe inscribe subscribe" at bounding box center [179, 87] width 35 height 8
select select "prescribe"
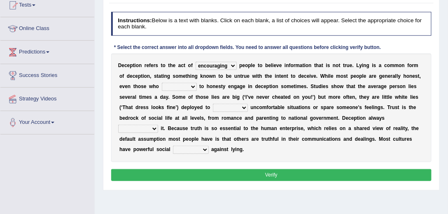
click at [162, 83] on select "describe prescribe inscribe subscribe" at bounding box center [179, 87] width 35 height 8
click at [226, 107] on select "contest illuminate disguise avoid" at bounding box center [230, 108] width 35 height 8
select select "avoid"
click at [213, 104] on select "contest illuminate disguise avoid" at bounding box center [230, 108] width 35 height 8
click at [144, 126] on select "undermines underscores undertakes underwrites" at bounding box center [138, 129] width 40 height 8
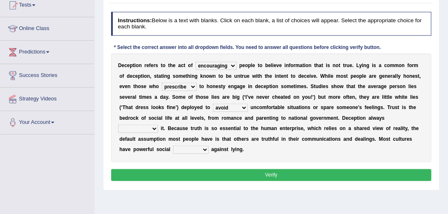
select select "undertakes"
click at [118, 125] on select "undermines underscores undertakes underwrites" at bounding box center [138, 129] width 40 height 8
click at [181, 150] on select "ejections sanctions fractions inductions" at bounding box center [190, 150] width 35 height 8
select select "ejections"
click at [173, 146] on select "ejections sanctions fractions inductions" at bounding box center [190, 150] width 35 height 8
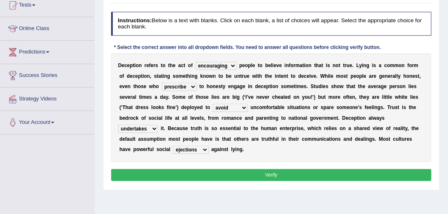
drag, startPoint x: 178, startPoint y: 180, endPoint x: 181, endPoint y: 176, distance: 5.3
click at [178, 179] on div "Instructions: Below is a text with blanks. Click on each blank, a list of choic…" at bounding box center [271, 98] width 324 height 178
click at [181, 175] on button "Verify" at bounding box center [271, 175] width 321 height 12
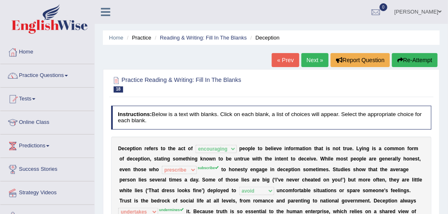
click at [308, 55] on link "Next »" at bounding box center [314, 60] width 27 height 14
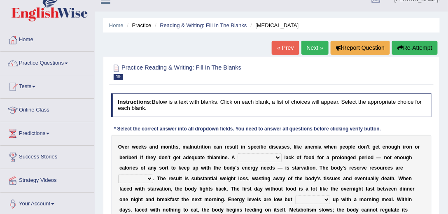
scroll to position [23, 0]
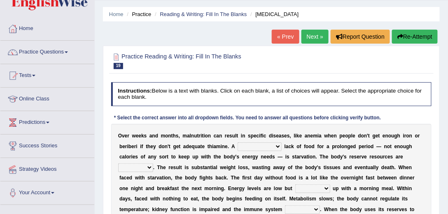
drag, startPoint x: 254, startPoint y: 142, endPoint x: 251, endPoint y: 146, distance: 5.0
click at [254, 142] on select "severe distinguishing proper distinctive" at bounding box center [259, 146] width 44 height 8
select select "severe"
click at [237, 142] on select "severe distinguishing proper distinctive" at bounding box center [259, 146] width 44 height 8
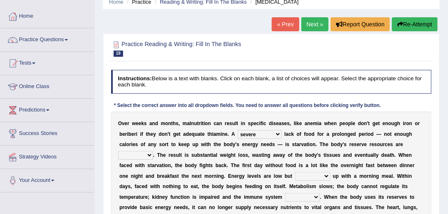
scroll to position [47, 0]
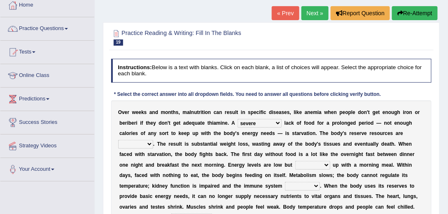
click at [132, 142] on select "obsoleted depleted pelleted deleted" at bounding box center [135, 144] width 35 height 8
click at [131, 142] on select "obsoleted depleted pelleted deleted" at bounding box center [135, 144] width 35 height 8
select select "depleted"
click at [118, 140] on select "obsoleted depleted pelleted deleted" at bounding box center [135, 144] width 35 height 8
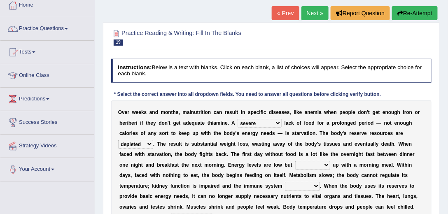
click at [320, 16] on link "Next »" at bounding box center [314, 13] width 27 height 14
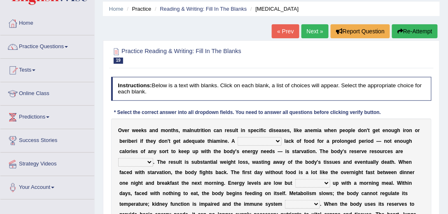
scroll to position [94, 0]
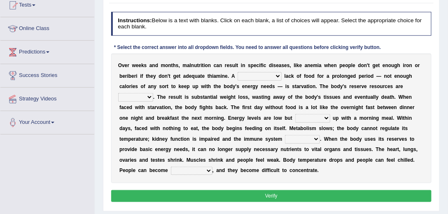
click at [268, 72] on select "severe distinguishing proper distinctive" at bounding box center [259, 76] width 44 height 8
select select "severe"
click at [237, 72] on select "severe distinguishing proper distinctive" at bounding box center [259, 76] width 44 height 8
click at [138, 95] on select "obsoleted depleted pelleted deleted" at bounding box center [135, 97] width 35 height 8
select select "depleted"
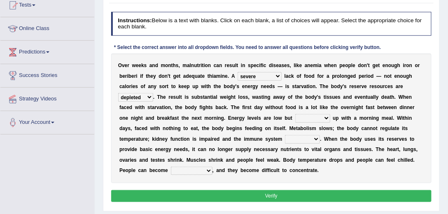
click at [118, 93] on select "obsoleted depleted pelleted deleted" at bounding box center [135, 97] width 35 height 8
click at [309, 118] on select "feed come chill pick" at bounding box center [312, 118] width 35 height 8
select select "pick"
click at [295, 114] on select "feed come chill pick" at bounding box center [312, 118] width 35 height 8
click at [302, 138] on select "deepens deafens weakens surpasses" at bounding box center [302, 139] width 35 height 8
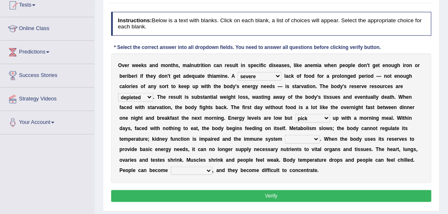
select select "weakens"
click at [285, 135] on select "deepens deafens weakens surpasses" at bounding box center [302, 139] width 35 height 8
click at [195, 170] on select "irritable commutable indisputable transportable" at bounding box center [192, 171] width 42 height 8
select select "irritable"
click at [171, 167] on select "irritable commutable indisputable transportable" at bounding box center [192, 171] width 42 height 8
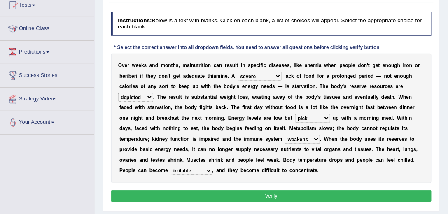
click at [227, 195] on button "Verify" at bounding box center [271, 196] width 321 height 12
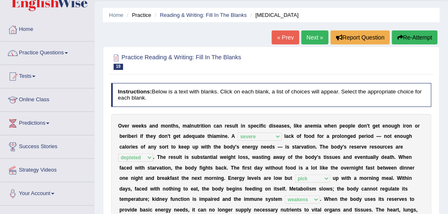
scroll to position [0, 0]
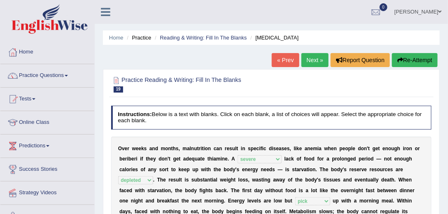
click at [302, 105] on div "Instructions: Below is a text with blanks. Click on each blank, a list of choic…" at bounding box center [271, 203] width 324 height 203
click at [314, 62] on link "Next »" at bounding box center [314, 60] width 27 height 14
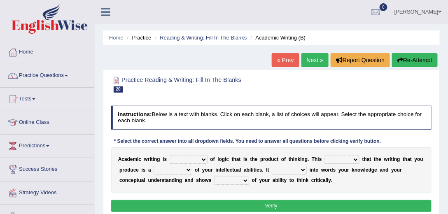
click at [181, 156] on select "expectation entitlement expression exchange" at bounding box center [189, 160] width 38 height 8
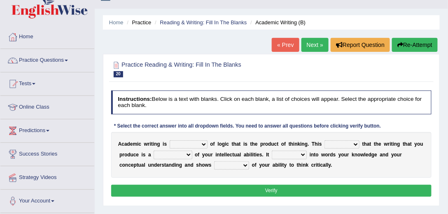
scroll to position [23, 0]
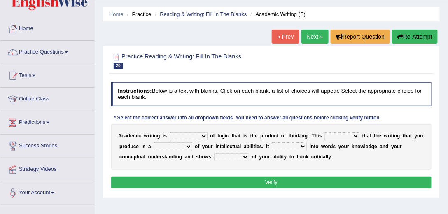
click at [183, 135] on select "expectation entitlement expression exchange" at bounding box center [189, 136] width 38 height 8
select select "expression"
click at [170, 132] on select "expectation entitlement expression exchange" at bounding box center [189, 136] width 38 height 8
click at [342, 134] on select "means questions stipulates answers" at bounding box center [341, 136] width 35 height 8
select select "means"
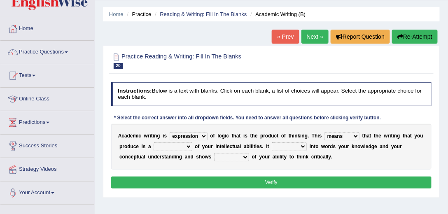
click at [324, 132] on select "means questions stipulates answers" at bounding box center [341, 136] width 35 height 8
click at [171, 147] on select "redundancy mission credit reflection" at bounding box center [172, 146] width 38 height 8
select select "reflection"
click at [153, 142] on select "redundancy mission credit reflection" at bounding box center [172, 146] width 38 height 8
click at [290, 142] on div "A c a d e m i c w r i t i n g i s expectation entitlement expression exchange o…" at bounding box center [271, 147] width 321 height 46
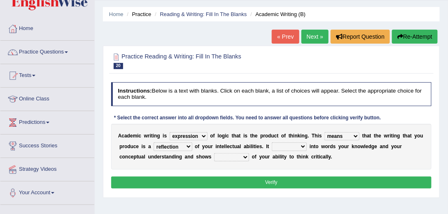
click at [285, 150] on div "A c a d e m i c w r i t i n g i s expectation entitlement expression exchange o…" at bounding box center [271, 147] width 321 height 46
click at [286, 146] on select "enriches shows allows puts" at bounding box center [289, 146] width 35 height 8
select select "shows"
click at [272, 142] on select "enriches shows allows puts" at bounding box center [289, 146] width 35 height 8
click at [223, 154] on select "hassle excuse capacity evidence" at bounding box center [231, 157] width 35 height 8
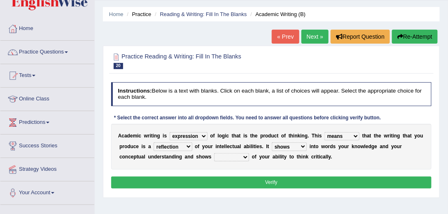
select select "evidence"
click at [214, 153] on select "hassle excuse capacity evidence" at bounding box center [231, 157] width 35 height 8
click at [247, 180] on button "Verify" at bounding box center [271, 183] width 321 height 12
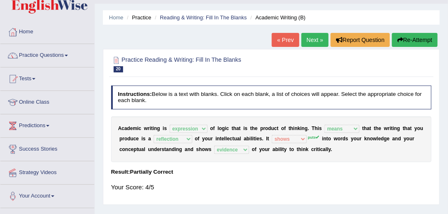
scroll to position [0, 0]
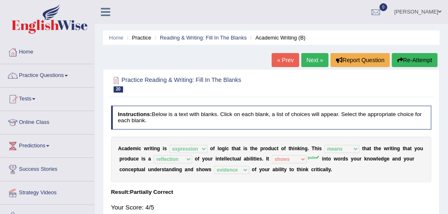
click at [299, 61] on div "« Prev Next » Report Question Re-Attempt" at bounding box center [356, 61] width 168 height 16
click at [309, 61] on link "Next »" at bounding box center [314, 60] width 27 height 14
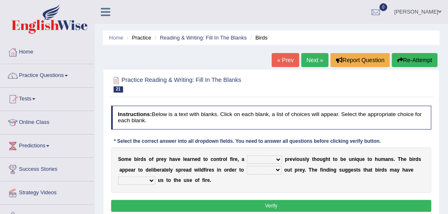
click at [265, 162] on select "question profile tale skill" at bounding box center [264, 160] width 35 height 8
select select "question"
click at [247, 156] on select "question profile tale skill" at bounding box center [264, 160] width 35 height 8
click at [260, 167] on select "prevent limit span flush" at bounding box center [264, 170] width 35 height 8
select select "span"
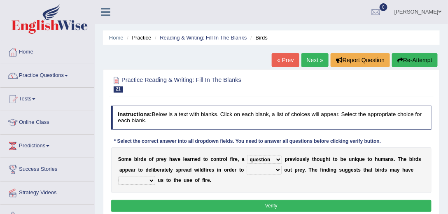
click at [247, 166] on select "prevent limit span flush" at bounding box center [264, 170] width 35 height 8
click at [130, 178] on select "prophesied beaten transmitted forced" at bounding box center [136, 181] width 37 height 8
select select "prophesied"
click at [118, 177] on select "prophesied beaten transmitted forced" at bounding box center [136, 181] width 37 height 8
click at [200, 196] on div "Instructions: Below is a text with blanks. Click on each blank, a list of choic…" at bounding box center [271, 159] width 324 height 115
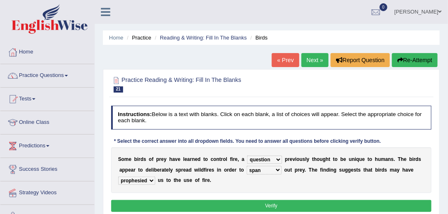
click at [201, 202] on button "Verify" at bounding box center [271, 206] width 321 height 12
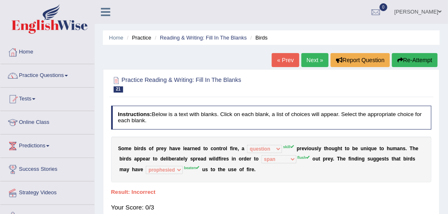
drag, startPoint x: 271, startPoint y: 166, endPoint x: 440, endPoint y: 133, distance: 172.9
click at [447, 157] on html "Toggle navigation Home Practice Questions Speaking Practice Read Aloud Repeat S…" at bounding box center [224, 107] width 448 height 214
drag, startPoint x: 305, startPoint y: 128, endPoint x: 116, endPoint y: 184, distance: 196.9
click at [116, 184] on div "Instructions: Below is a text with blanks. Click on each blank, a list of choic…" at bounding box center [271, 161] width 324 height 119
click at [307, 62] on link "Next »" at bounding box center [314, 60] width 27 height 14
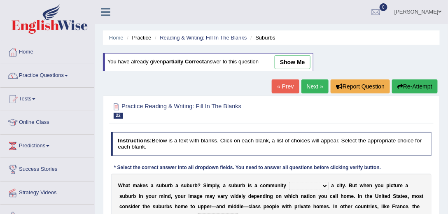
drag, startPoint x: 0, startPoint y: 0, endPoint x: 231, endPoint y: 118, distance: 259.1
click at [231, 118] on div at bounding box center [271, 110] width 321 height 21
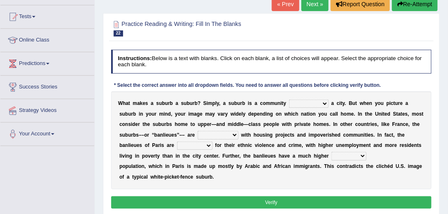
scroll to position [94, 0]
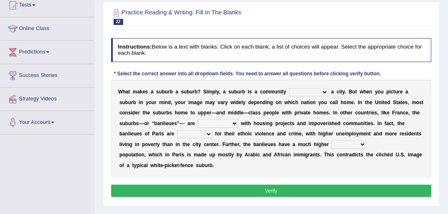
click at [314, 89] on select "lying locating situating surrounding" at bounding box center [309, 92] width 40 height 8
click at [255, 35] on div "Instructions: Below is a text with blanks. Click on each blank, a list of choic…" at bounding box center [271, 118] width 324 height 167
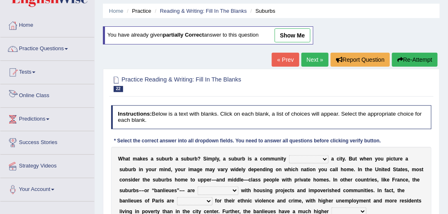
scroll to position [0, 0]
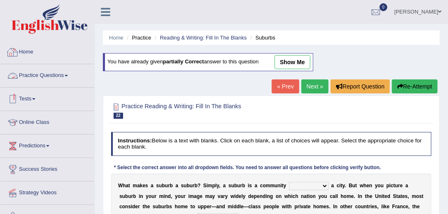
click at [47, 74] on link "Practice Questions" at bounding box center [47, 74] width 94 height 21
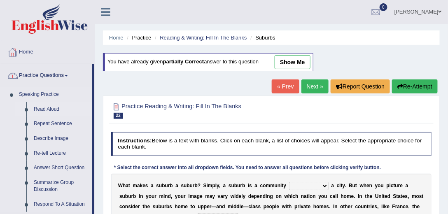
drag, startPoint x: 58, startPoint y: 87, endPoint x: 89, endPoint y: 102, distance: 34.0
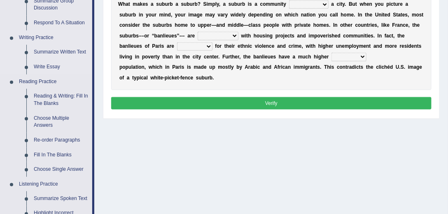
scroll to position [188, 0]
